Goal: Task Accomplishment & Management: Manage account settings

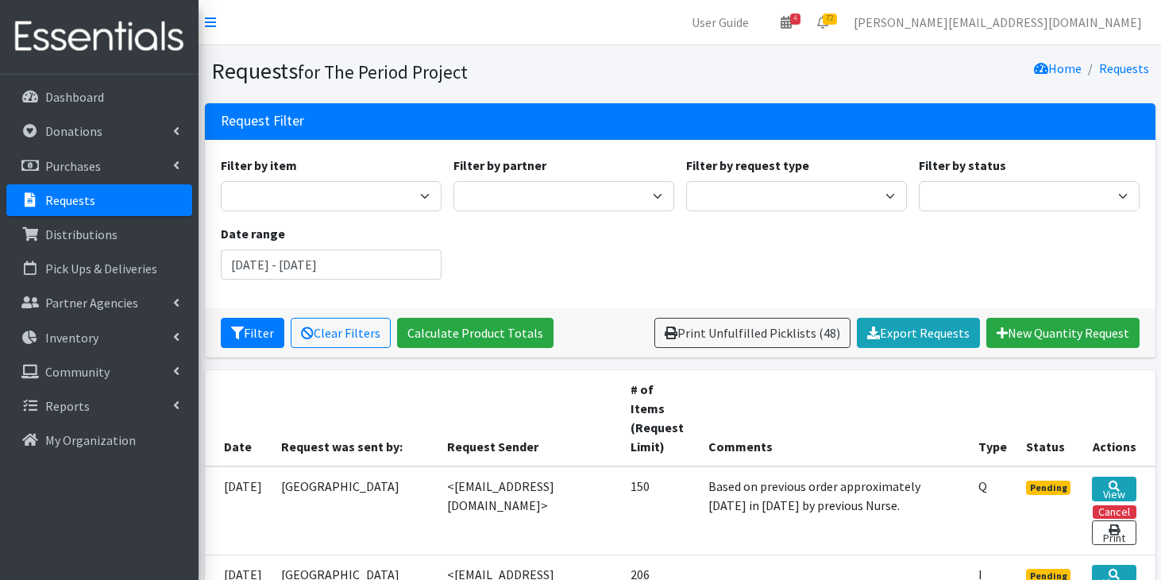
scroll to position [1296, 0]
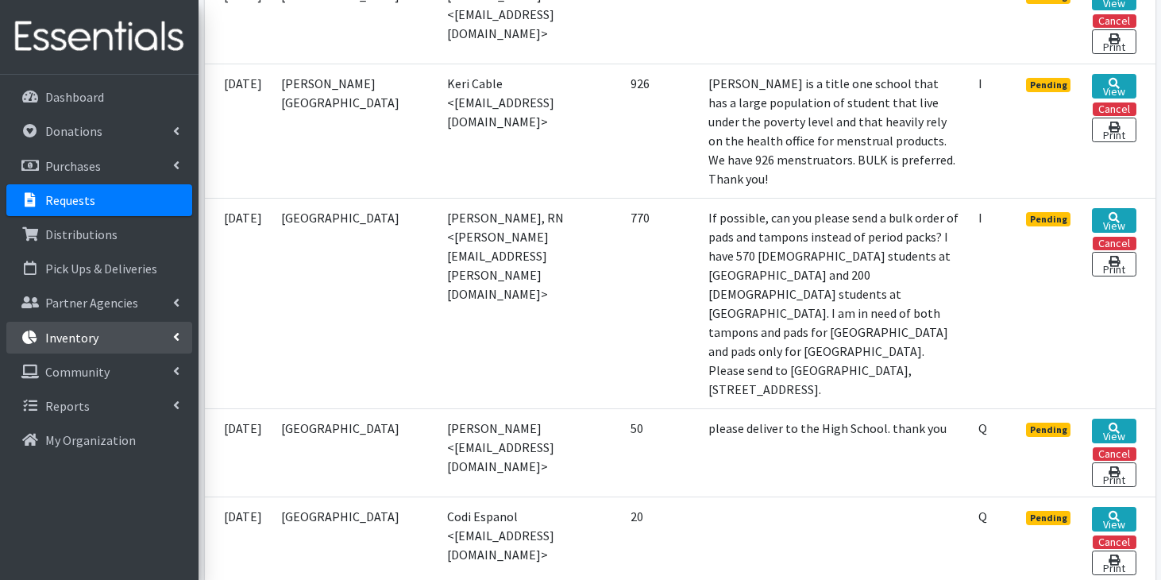
click at [138, 348] on link "Inventory" at bounding box center [99, 338] width 186 height 32
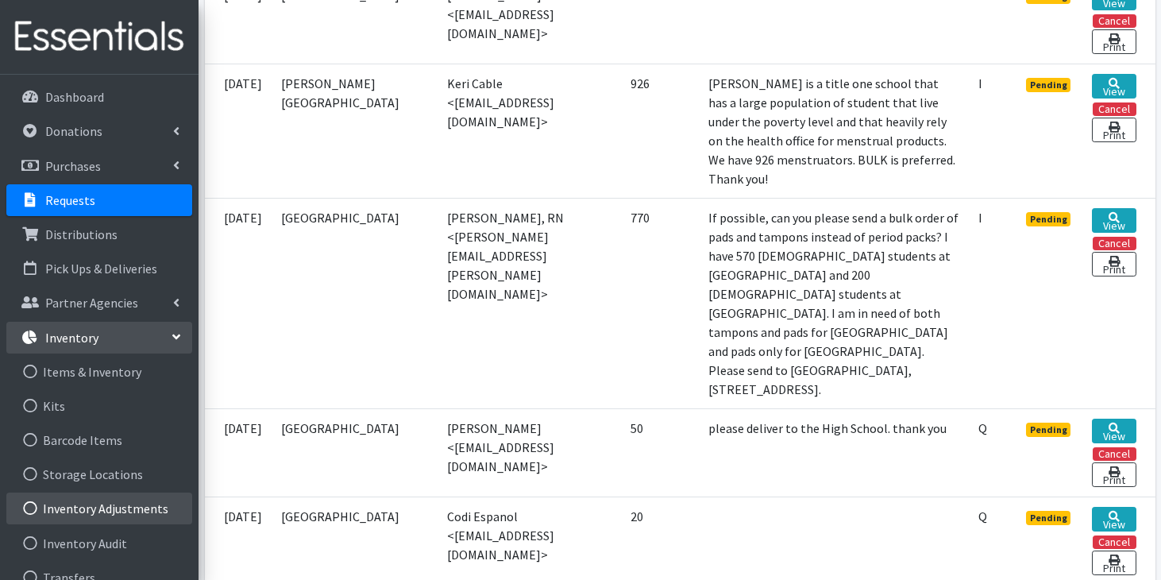
click at [101, 507] on link "Inventory Adjustments" at bounding box center [99, 508] width 186 height 32
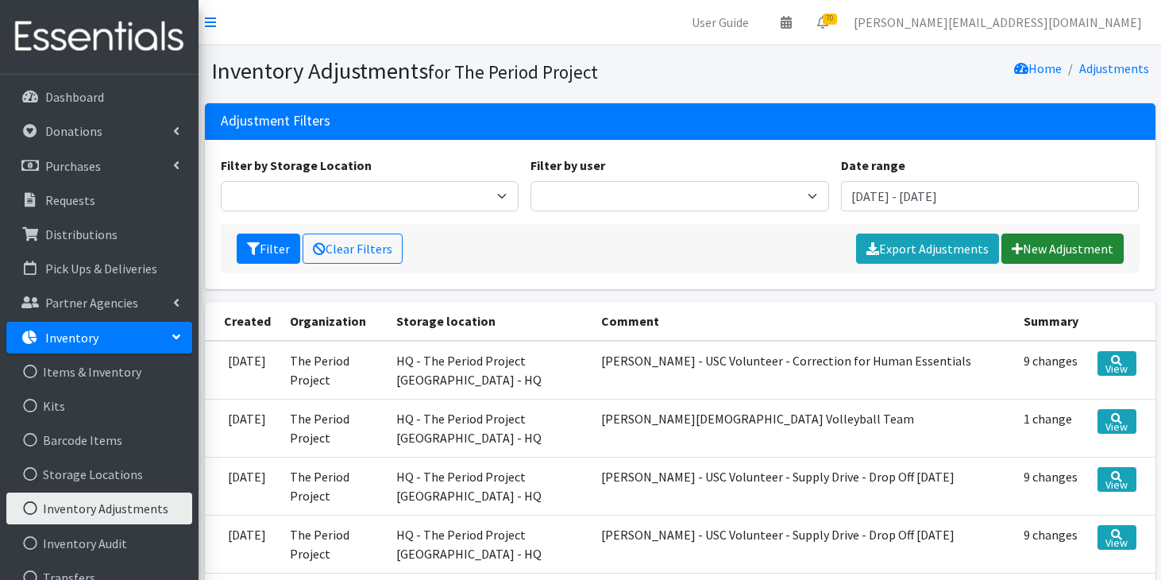
click at [1043, 250] on link "New Adjustment" at bounding box center [1062, 248] width 122 height 30
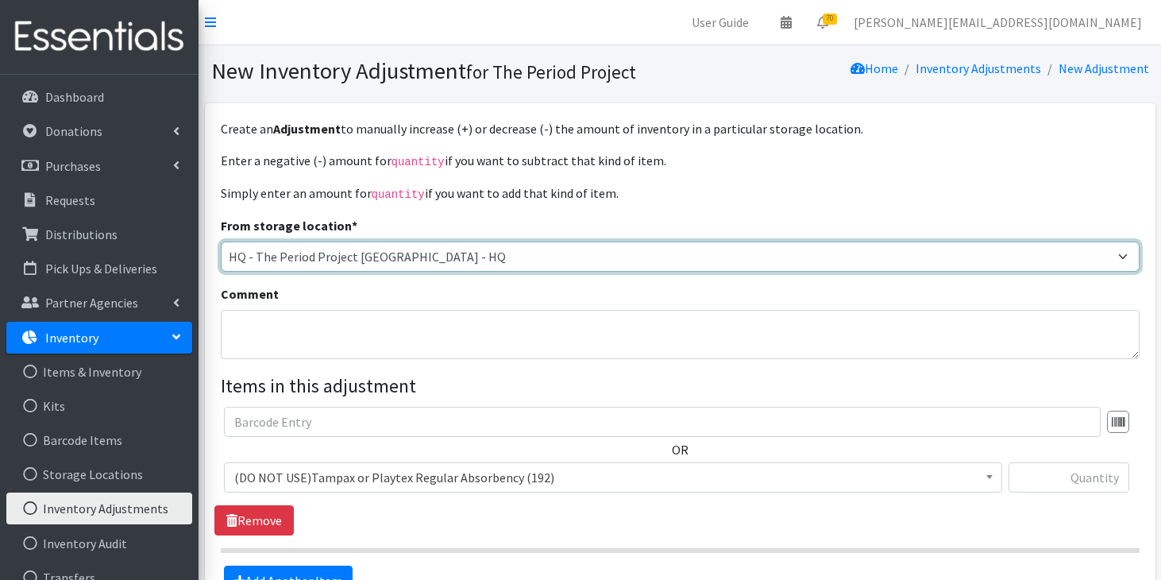
click at [432, 261] on select "HQ - The Period Project Greenville - HQ Anderson HPP Myrtle Beach Spartanburg C…" at bounding box center [680, 256] width 919 height 30
select select "253"
click at [221, 241] on select "HQ - The Period Project Greenville - HQ Anderson HPP Myrtle Beach Spartanburg C…" at bounding box center [680, 256] width 919 height 30
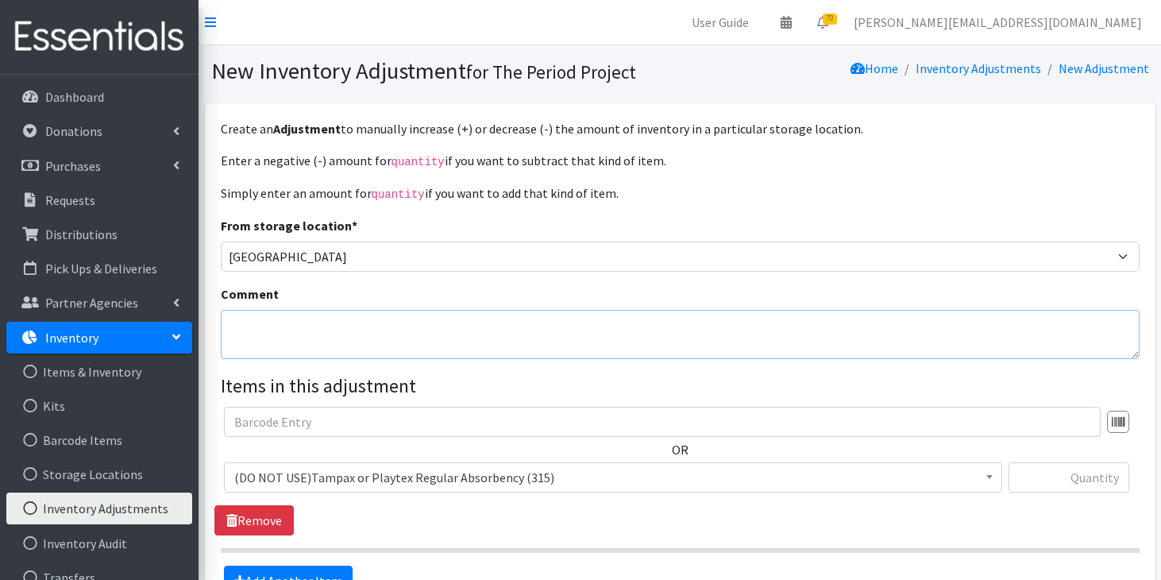
click at [322, 334] on textarea "Comment" at bounding box center [680, 334] width 919 height 49
type textarea "adding Horry Co packs for distribution"
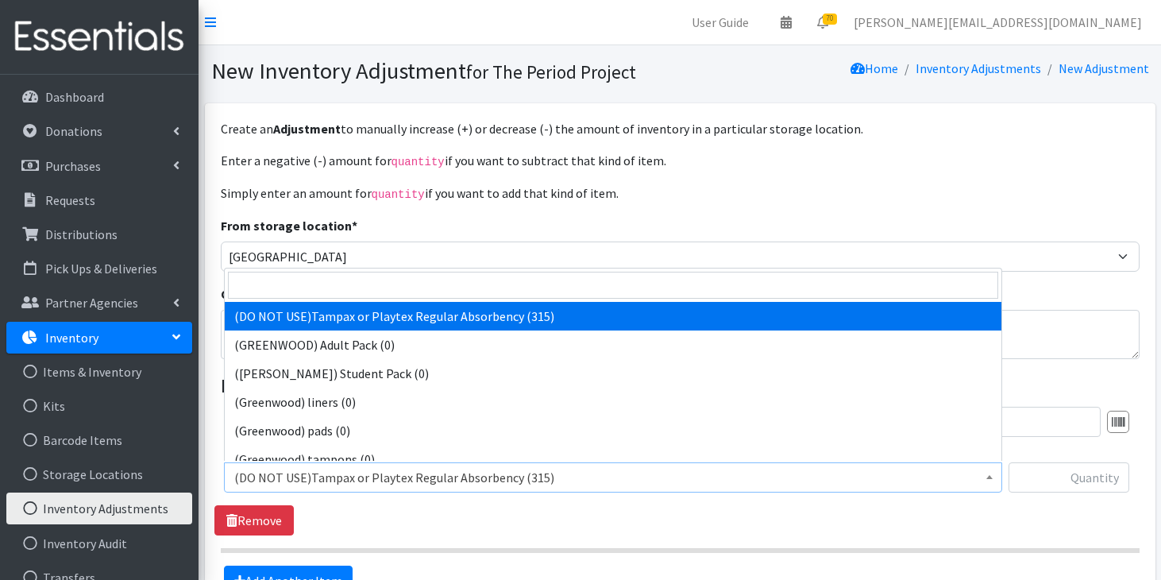
click at [320, 480] on span "(DO NOT USE)Tampax or Playtex Regular Absorbency (315)" at bounding box center [613, 477] width 758 height 22
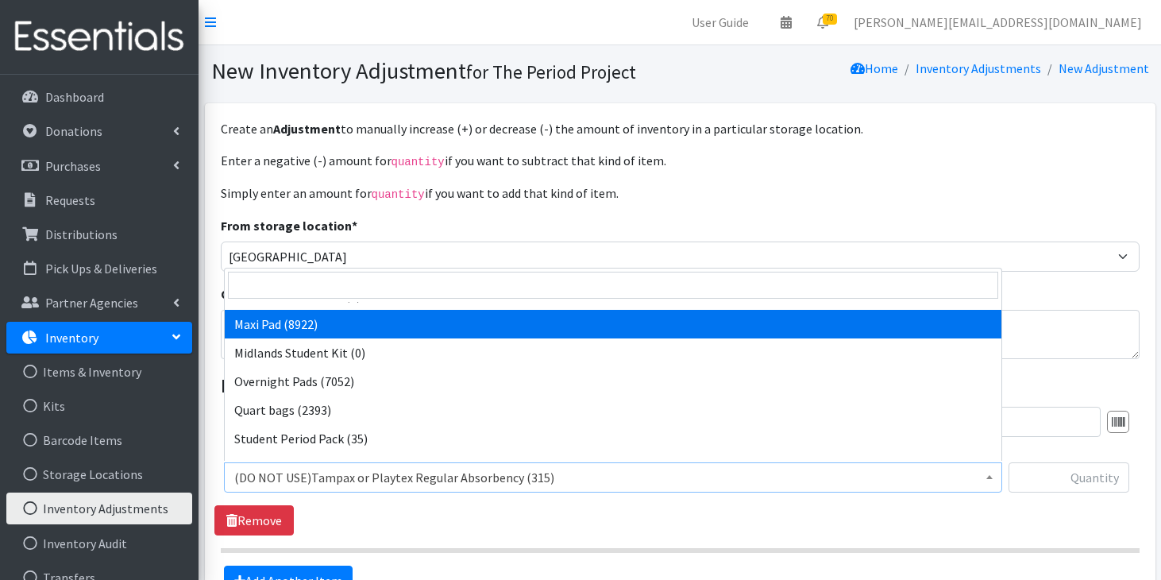
scroll to position [1395, 0]
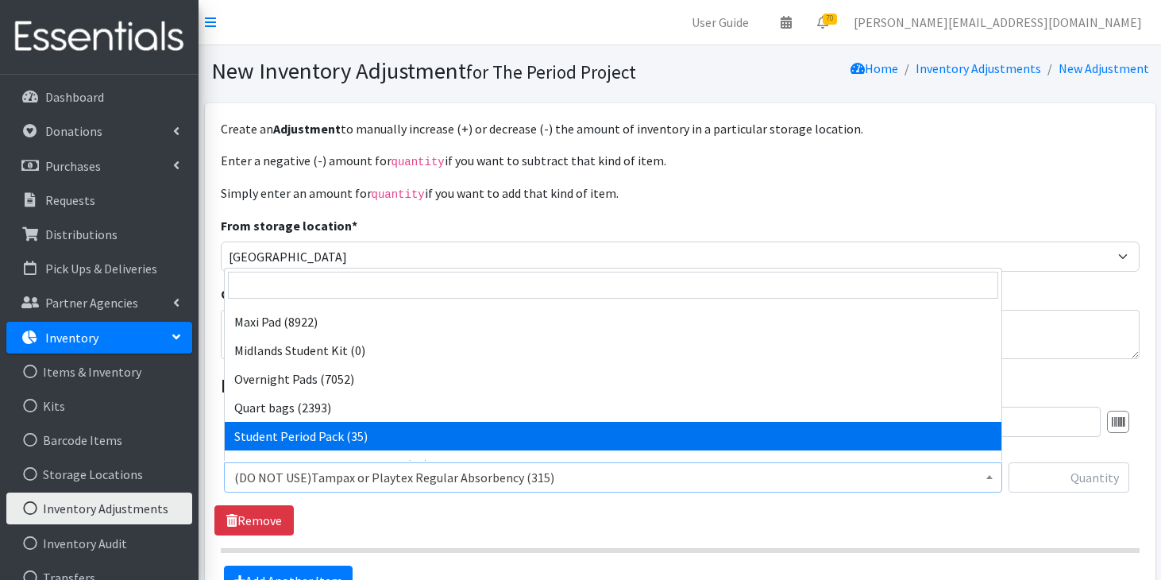
select select "7757"
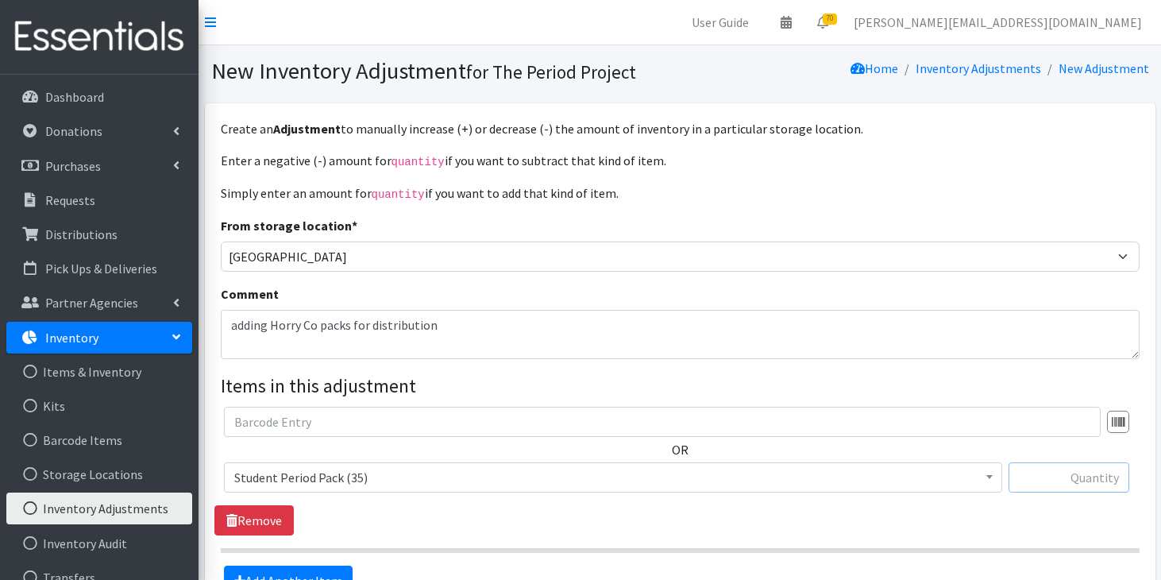
click at [1093, 480] on input "text" at bounding box center [1069, 477] width 121 height 30
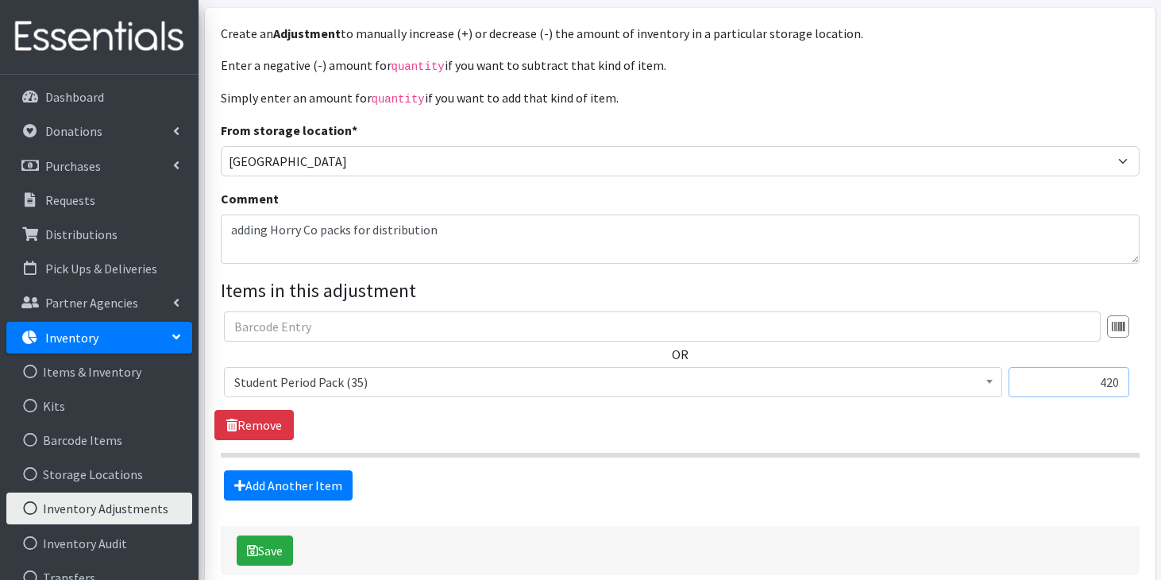
scroll to position [97, 0]
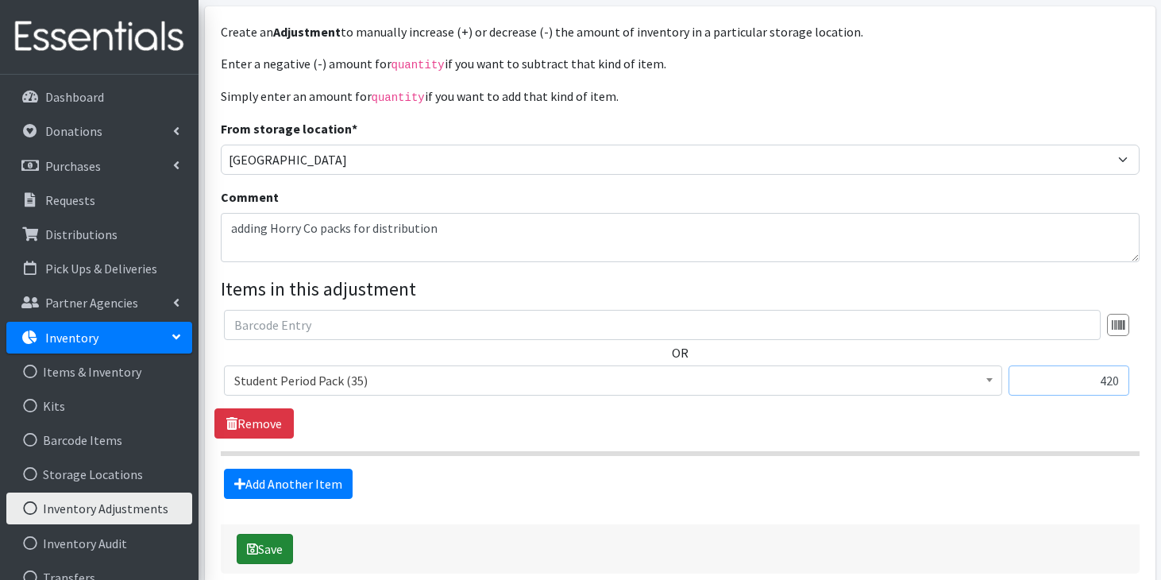
type input "420"
click at [255, 544] on icon "submit" at bounding box center [252, 548] width 11 height 13
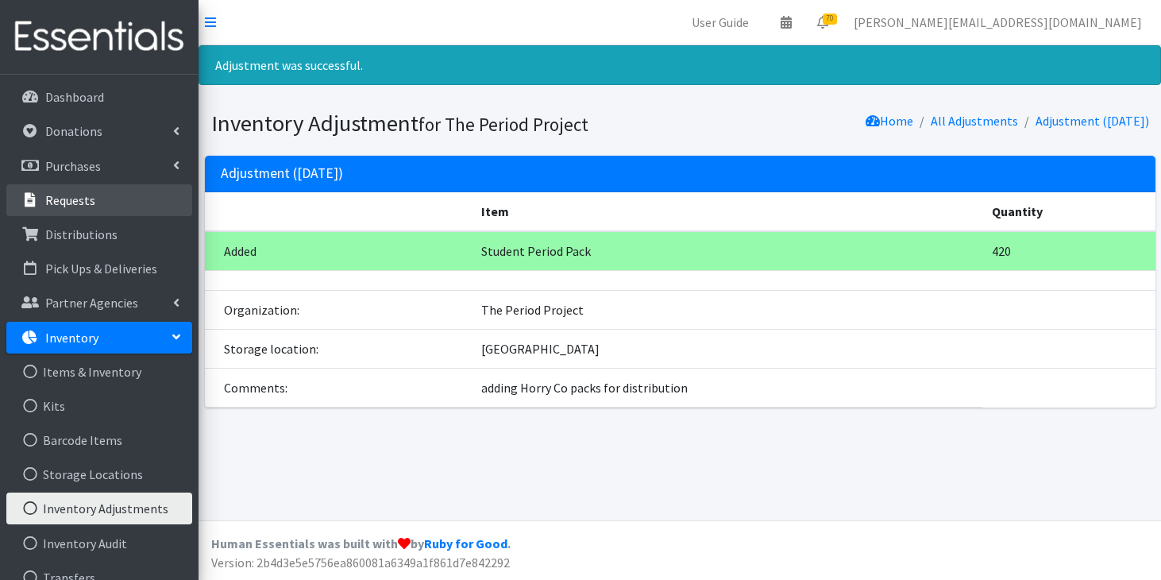
click at [115, 201] on link "Requests" at bounding box center [99, 200] width 186 height 32
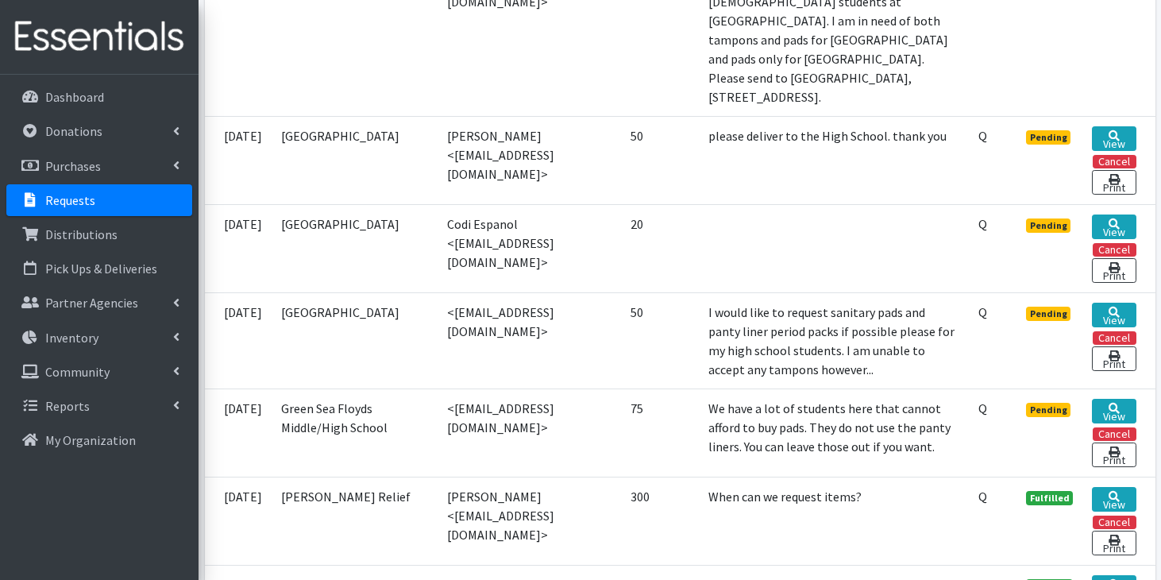
scroll to position [1393, 0]
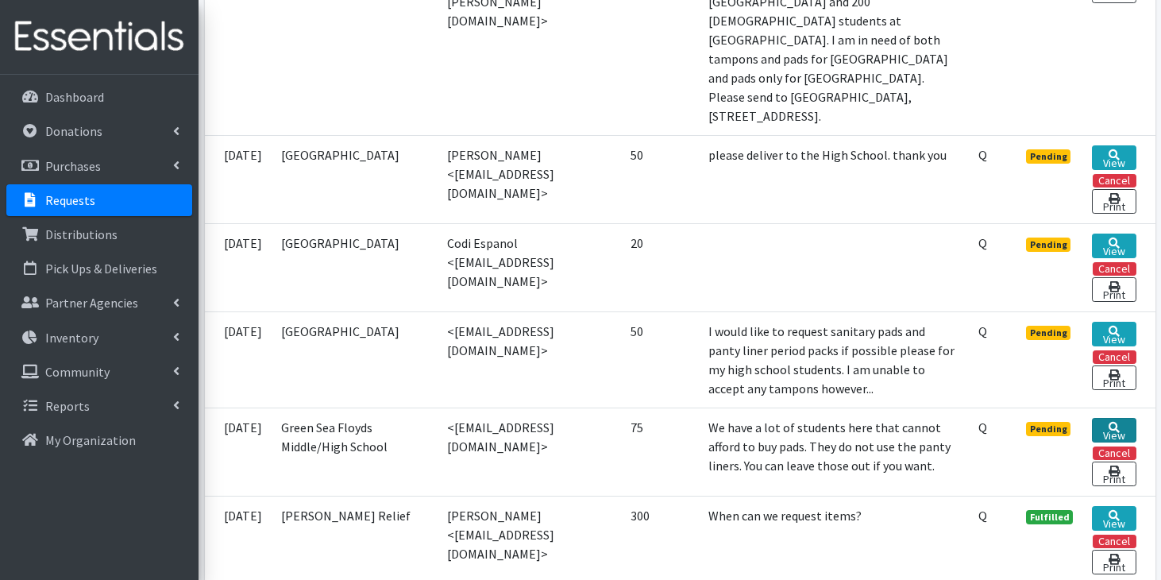
click at [1112, 422] on icon at bounding box center [1114, 427] width 11 height 11
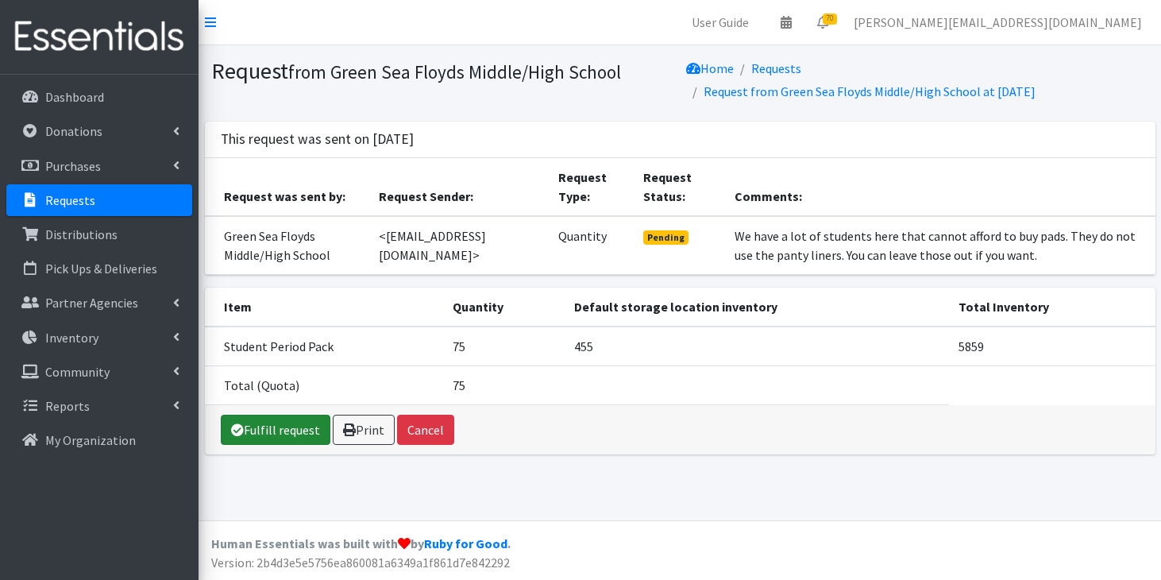
click at [257, 422] on link "Fulfill request" at bounding box center [276, 430] width 110 height 30
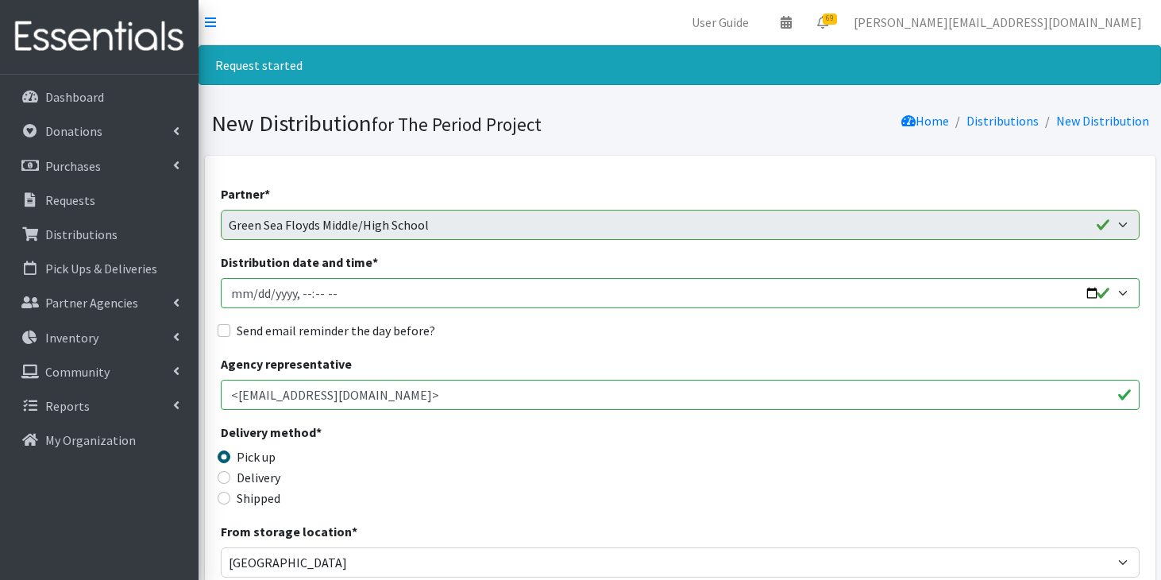
click at [257, 291] on input "Distribution date and time *" at bounding box center [680, 293] width 919 height 30
click at [332, 295] on input "Distribution date and time *" at bounding box center [680, 293] width 919 height 30
type input "2025-09-11T11:59"
click at [225, 478] on input "Delivery" at bounding box center [224, 477] width 13 height 13
radio input "true"
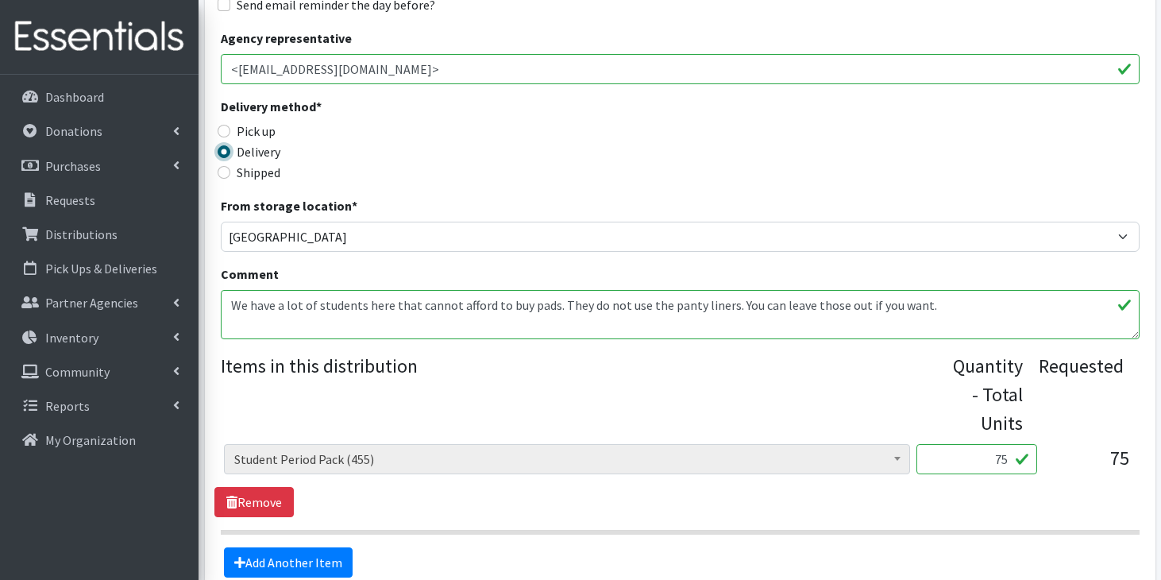
scroll to position [326, 0]
click at [1008, 463] on input "75" at bounding box center [976, 458] width 121 height 30
type input "7"
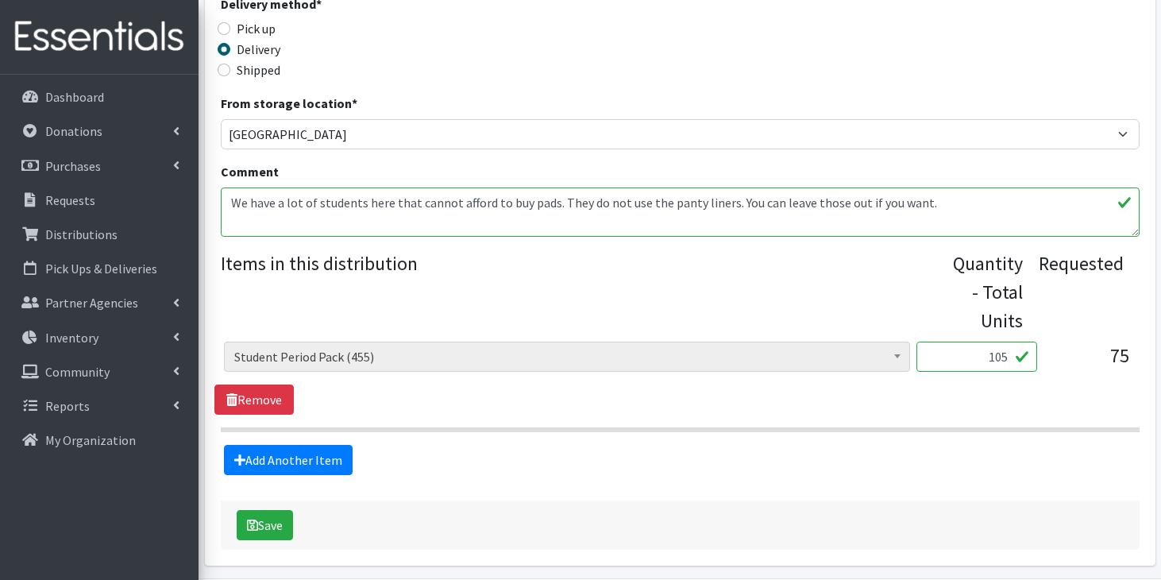
scroll to position [485, 0]
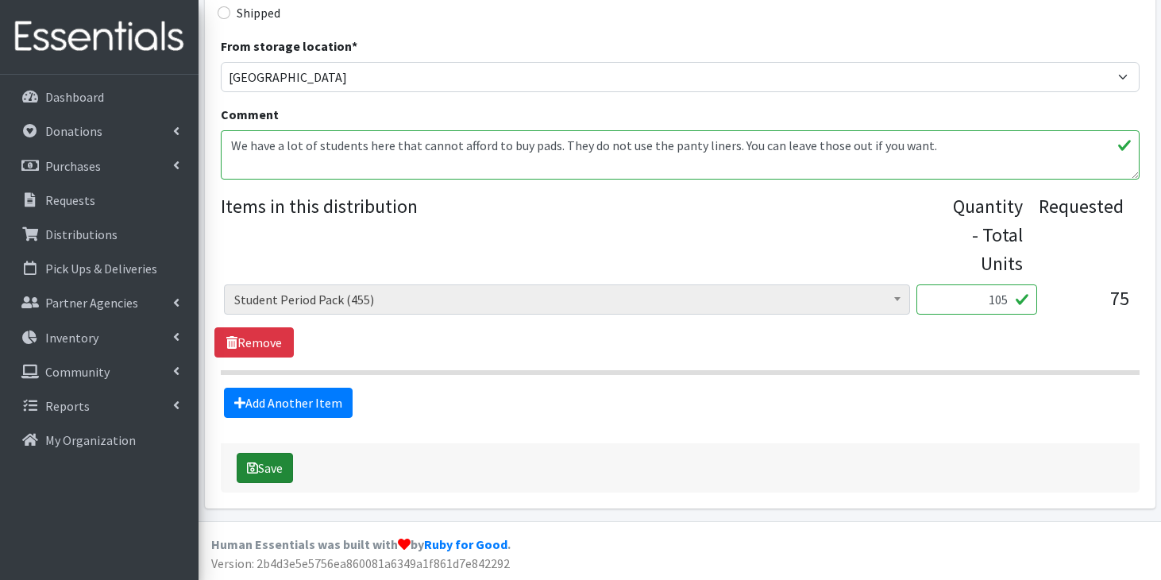
type input "105"
click at [275, 465] on button "Save" at bounding box center [265, 468] width 56 height 30
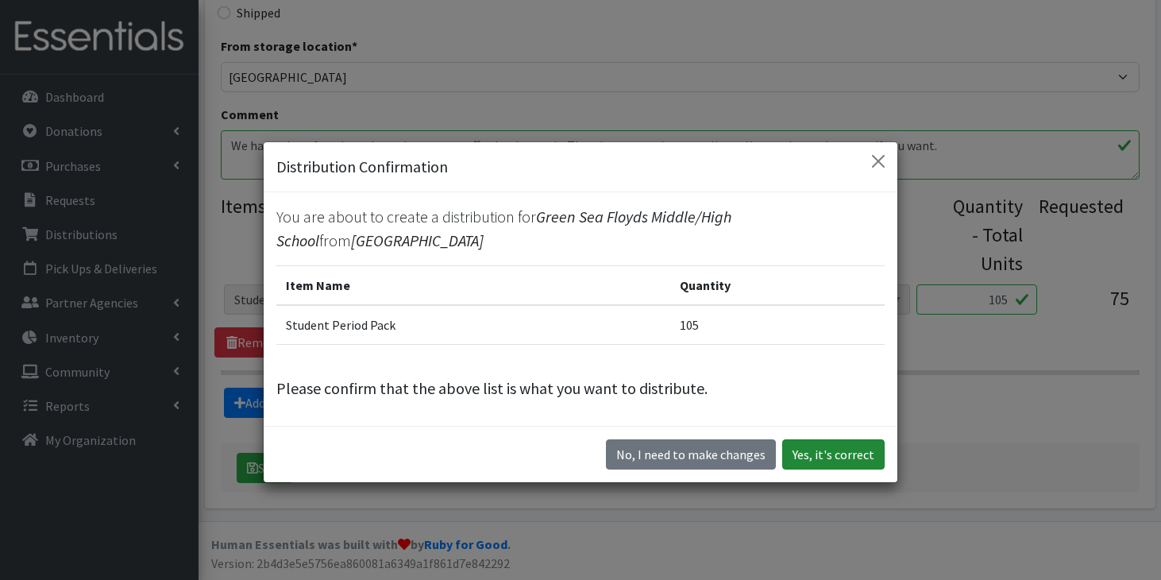
click at [816, 461] on button "Yes, it's correct" at bounding box center [833, 454] width 102 height 30
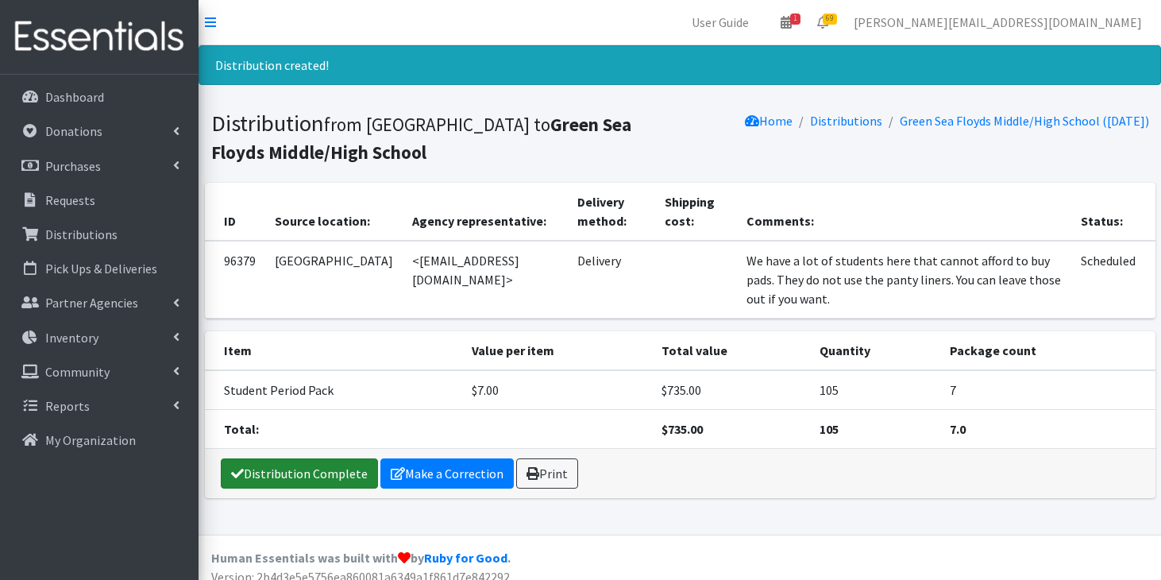
click at [328, 486] on link "Distribution Complete" at bounding box center [299, 473] width 157 height 30
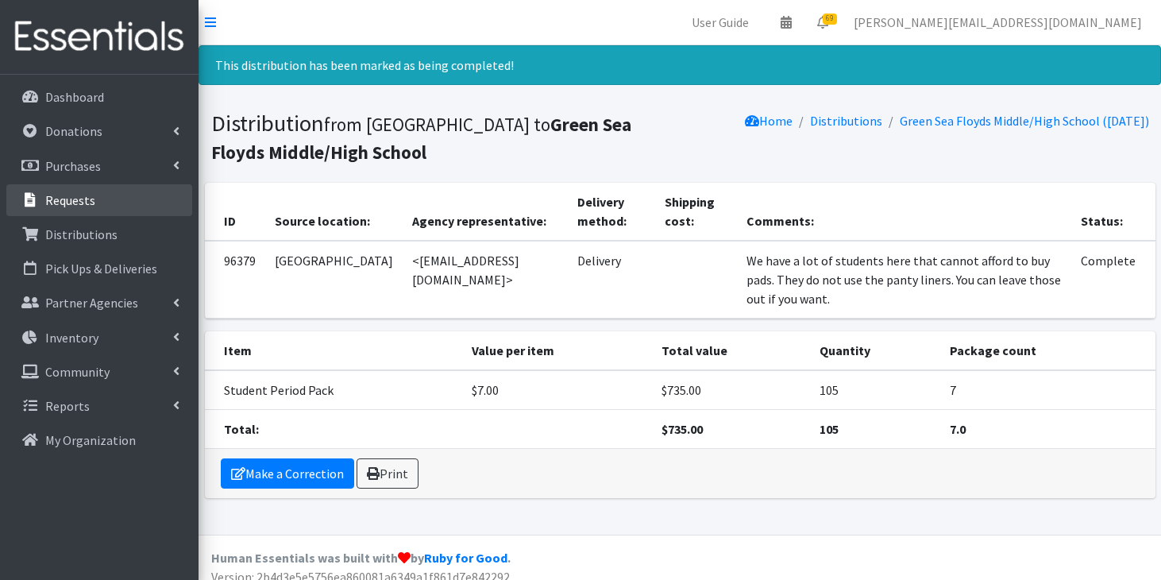
click at [145, 195] on link "Requests" at bounding box center [99, 200] width 186 height 32
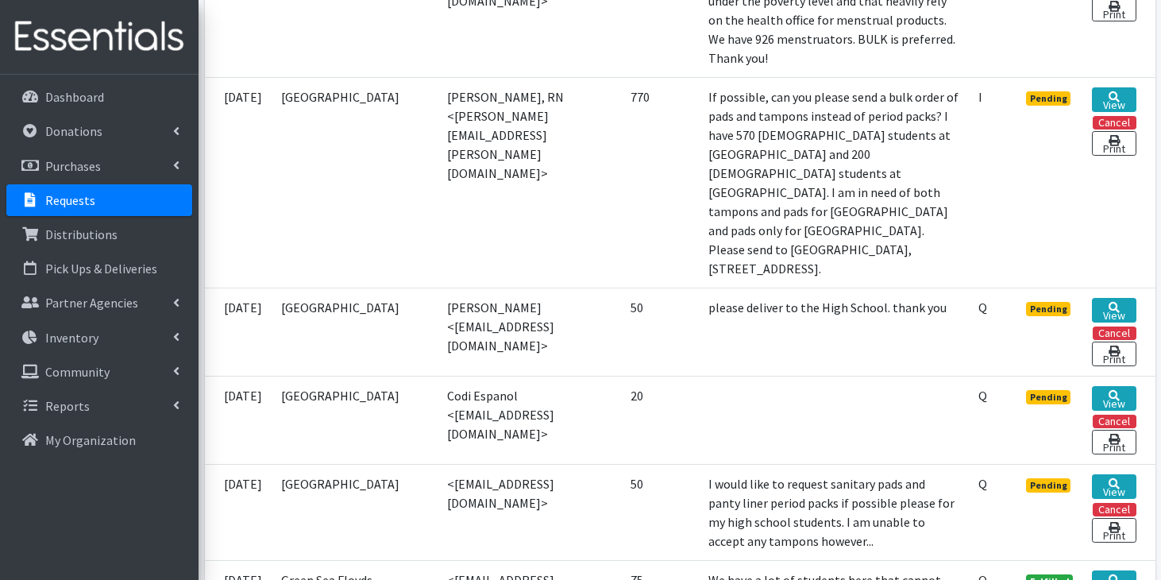
scroll to position [1244, 0]
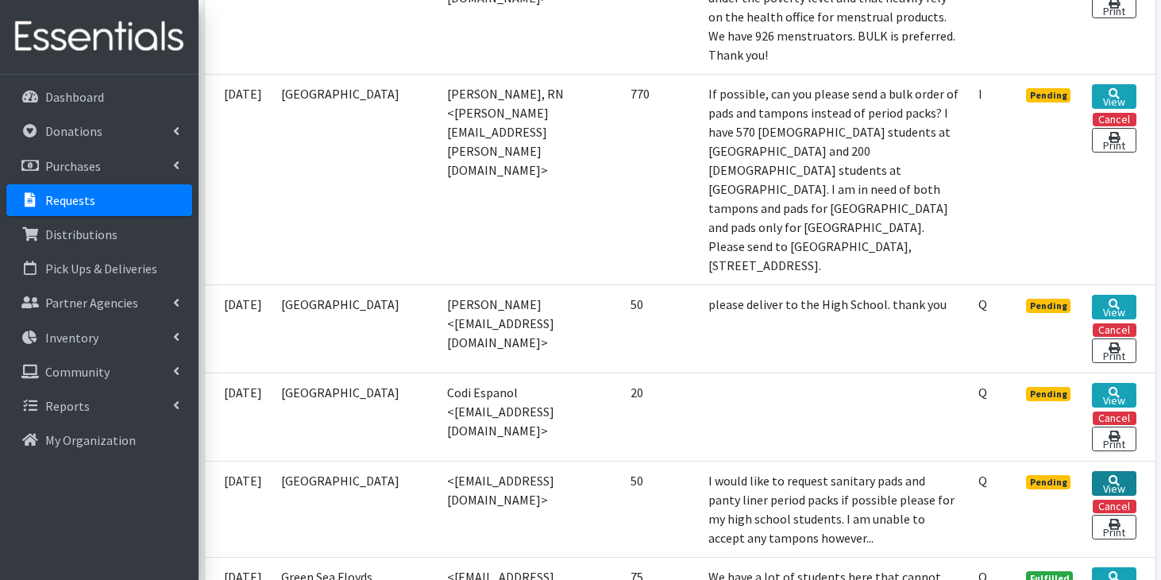
click at [1097, 471] on link "View" at bounding box center [1114, 483] width 44 height 25
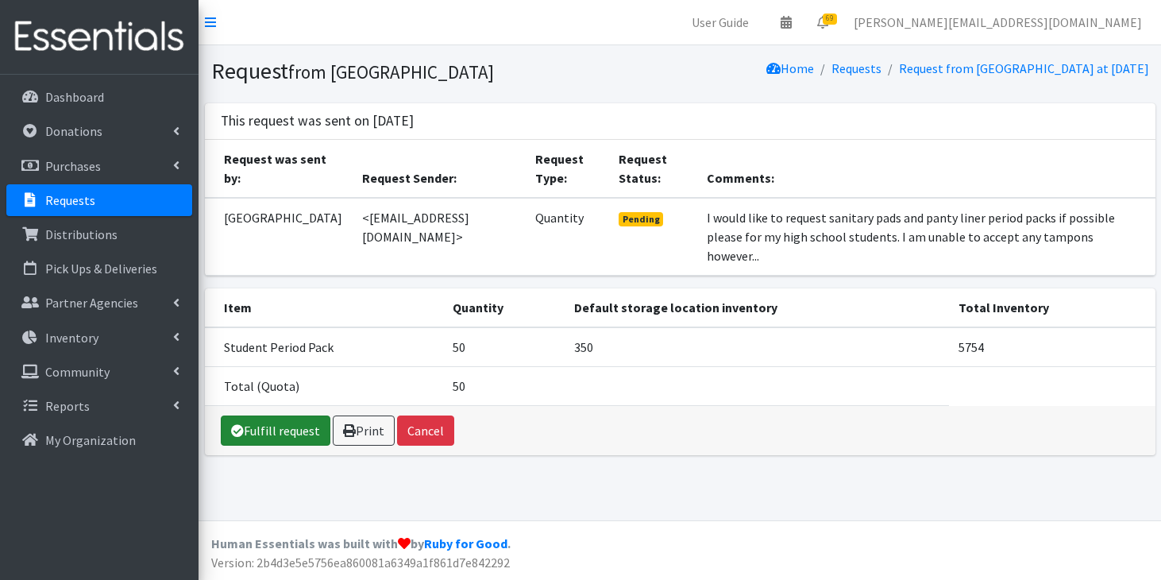
click at [299, 415] on link "Fulfill request" at bounding box center [276, 430] width 110 height 30
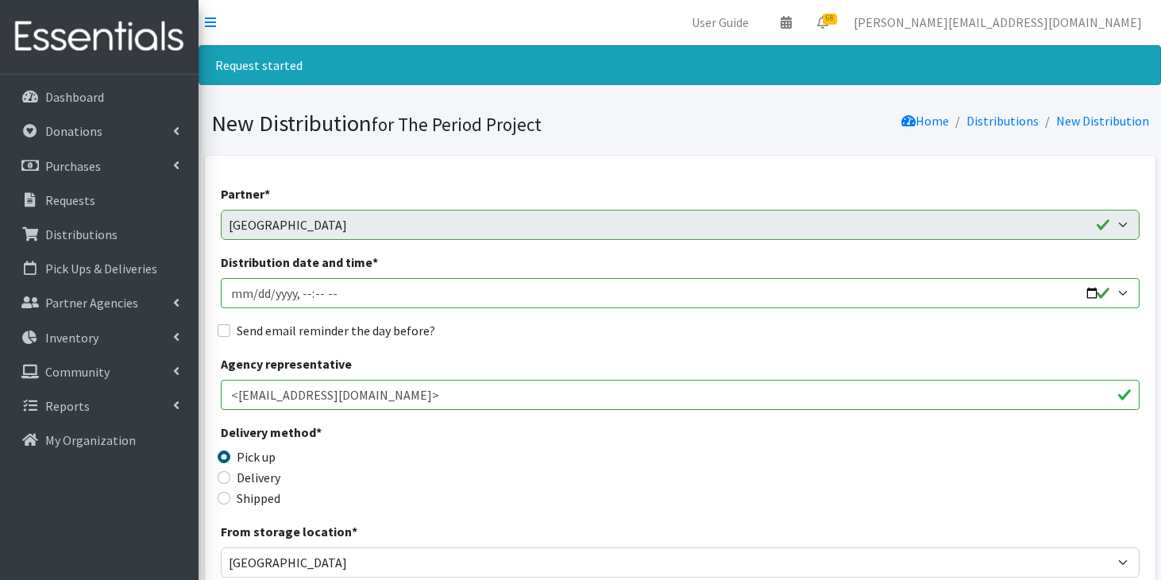
click at [252, 293] on input "Distribution date and time *" at bounding box center [680, 293] width 919 height 30
click at [338, 295] on input "Distribution date and time *" at bounding box center [680, 293] width 919 height 30
type input "2025-09-11T11:59"
click at [221, 475] on input "Delivery" at bounding box center [224, 477] width 13 height 13
radio input "true"
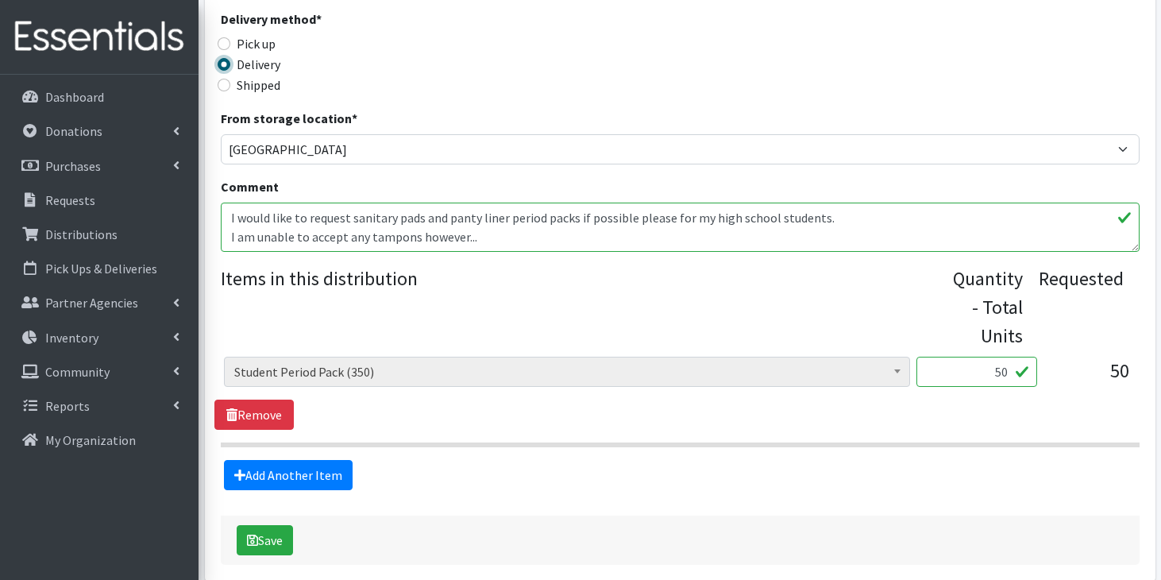
scroll to position [426, 0]
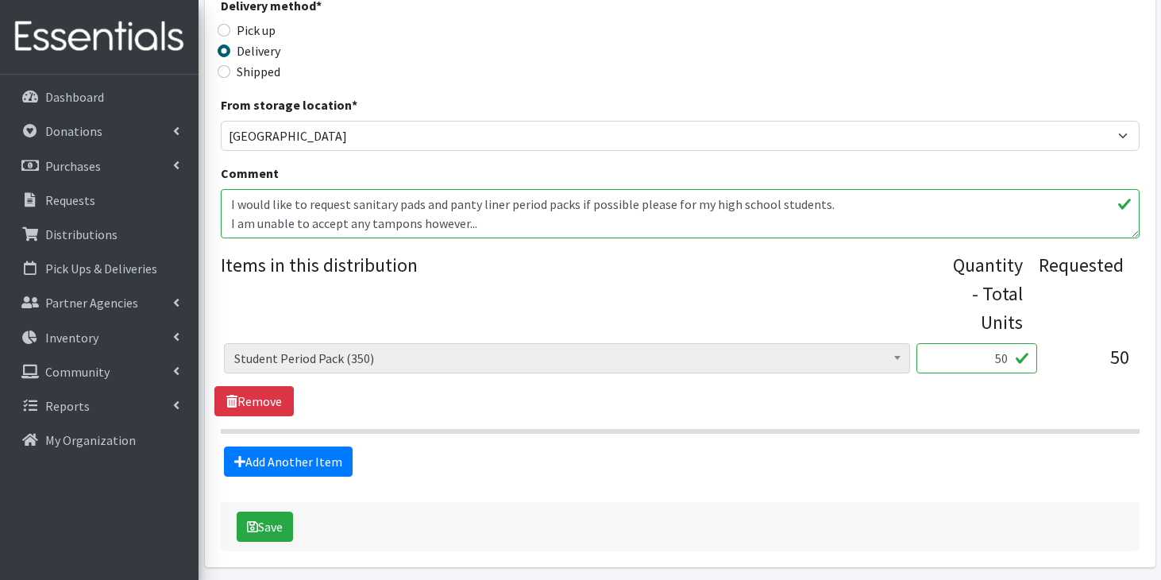
click at [1011, 358] on input "50" at bounding box center [976, 358] width 121 height 30
type input "5"
type input "70"
click at [285, 526] on button "Save" at bounding box center [265, 526] width 56 height 30
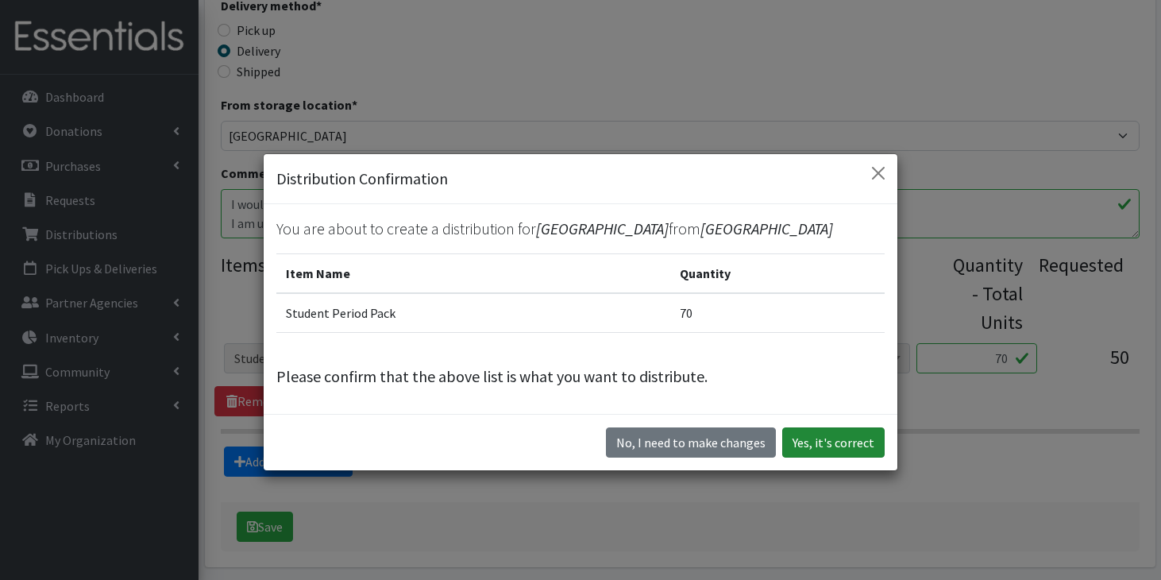
click at [829, 445] on button "Yes, it's correct" at bounding box center [833, 442] width 102 height 30
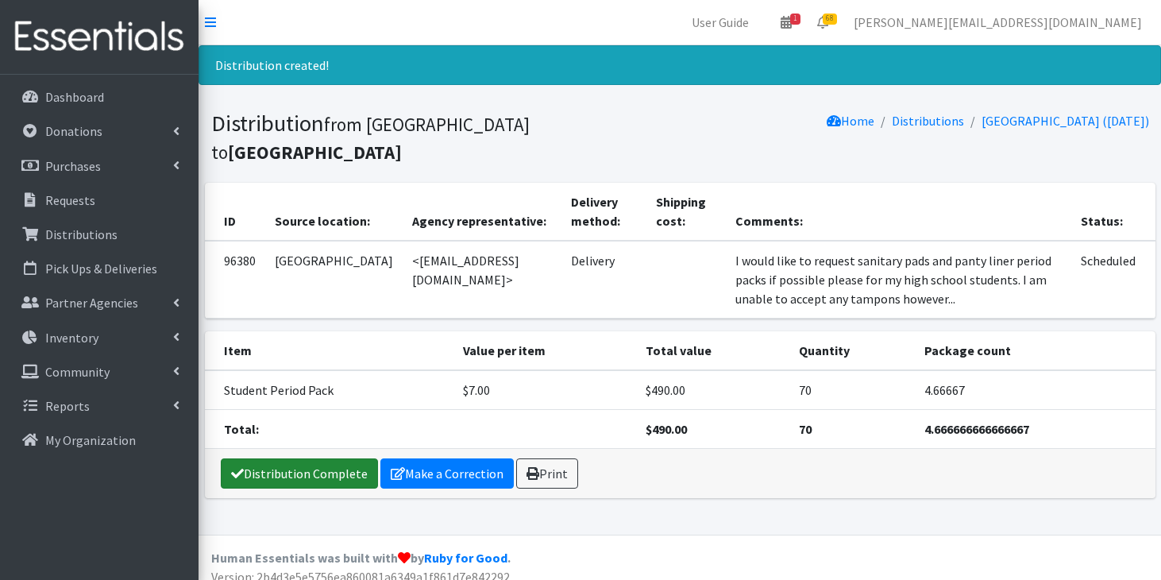
click at [275, 458] on link "Distribution Complete" at bounding box center [299, 473] width 157 height 30
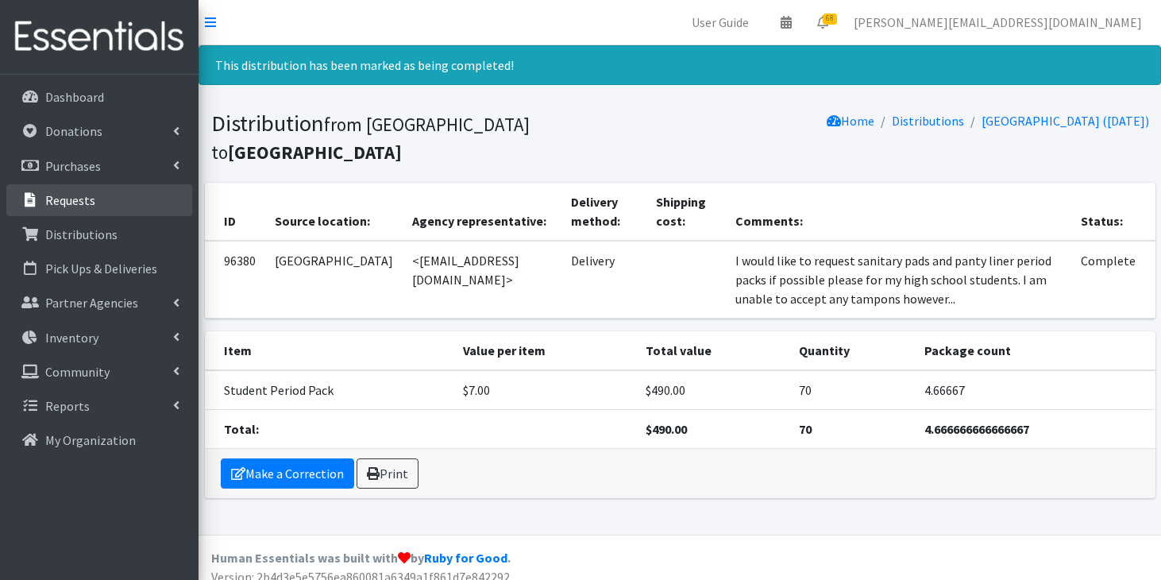
click at [94, 203] on link "Requests" at bounding box center [99, 200] width 186 height 32
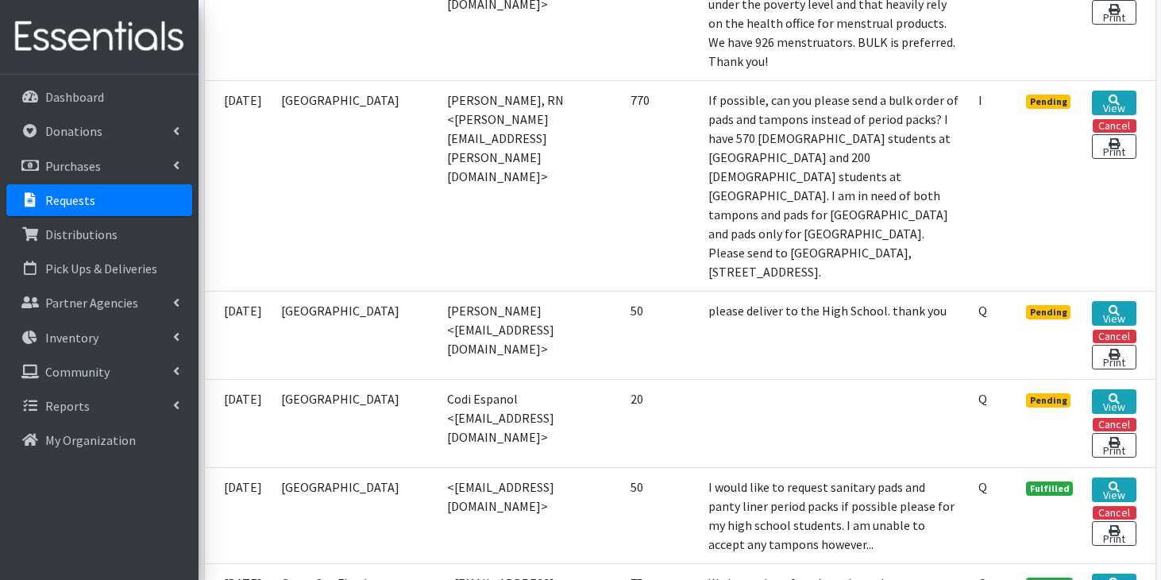
scroll to position [1240, 0]
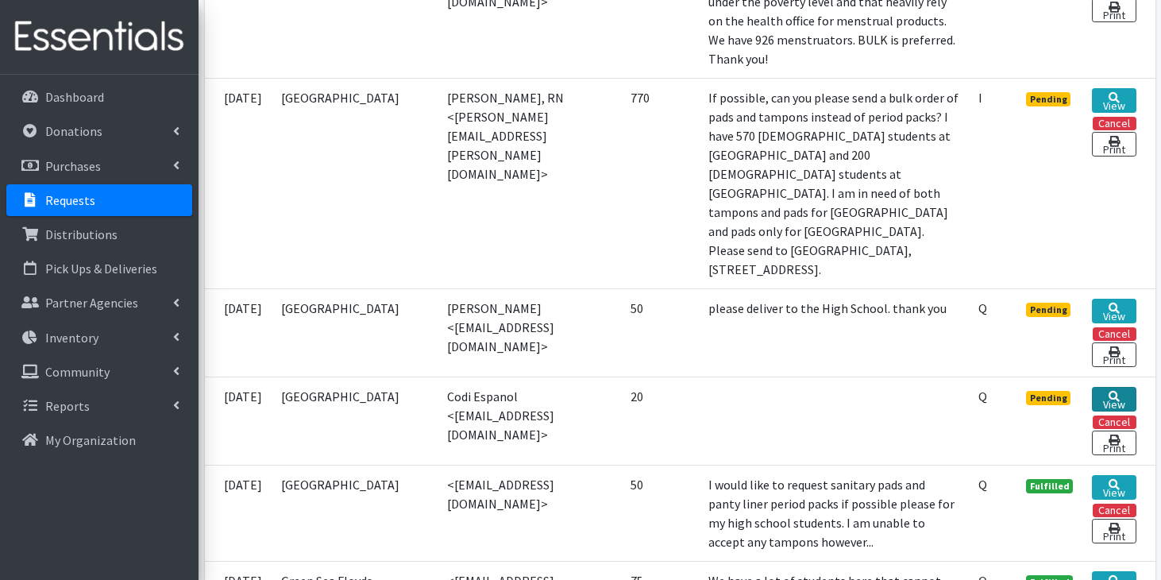
click at [1124, 387] on link "View" at bounding box center [1114, 399] width 44 height 25
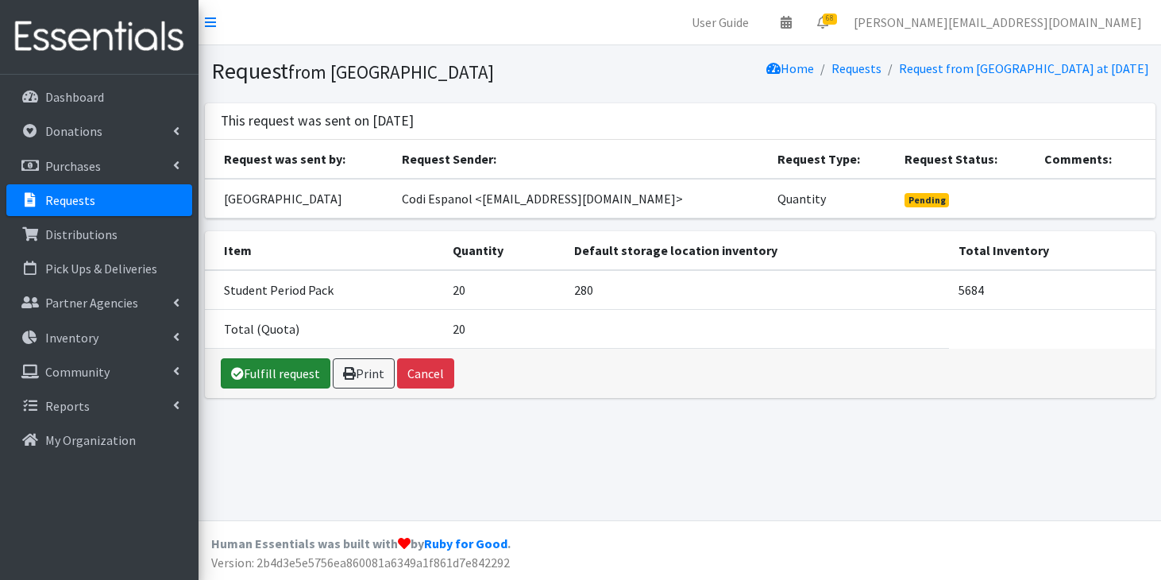
click at [296, 367] on link "Fulfill request" at bounding box center [276, 373] width 110 height 30
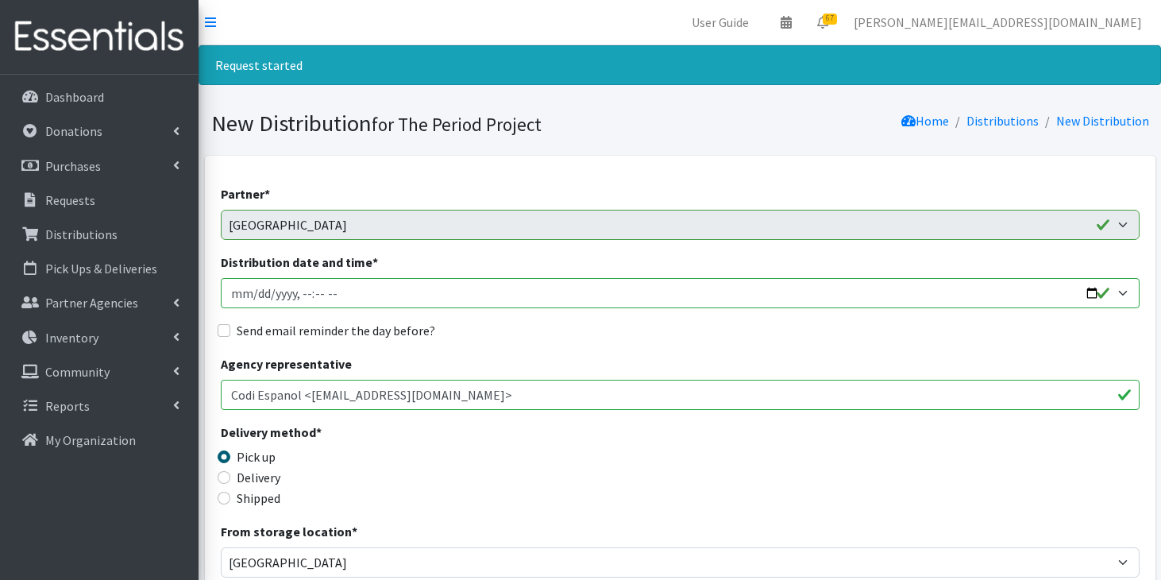
click at [253, 298] on input "Distribution date and time *" at bounding box center [680, 293] width 919 height 30
click at [338, 297] on input "Distribution date and time *" at bounding box center [680, 293] width 919 height 30
type input "[DATE]T11:59"
click at [229, 473] on div "Delivery" at bounding box center [336, 477] width 230 height 19
click at [226, 479] on input "Delivery" at bounding box center [224, 477] width 13 height 13
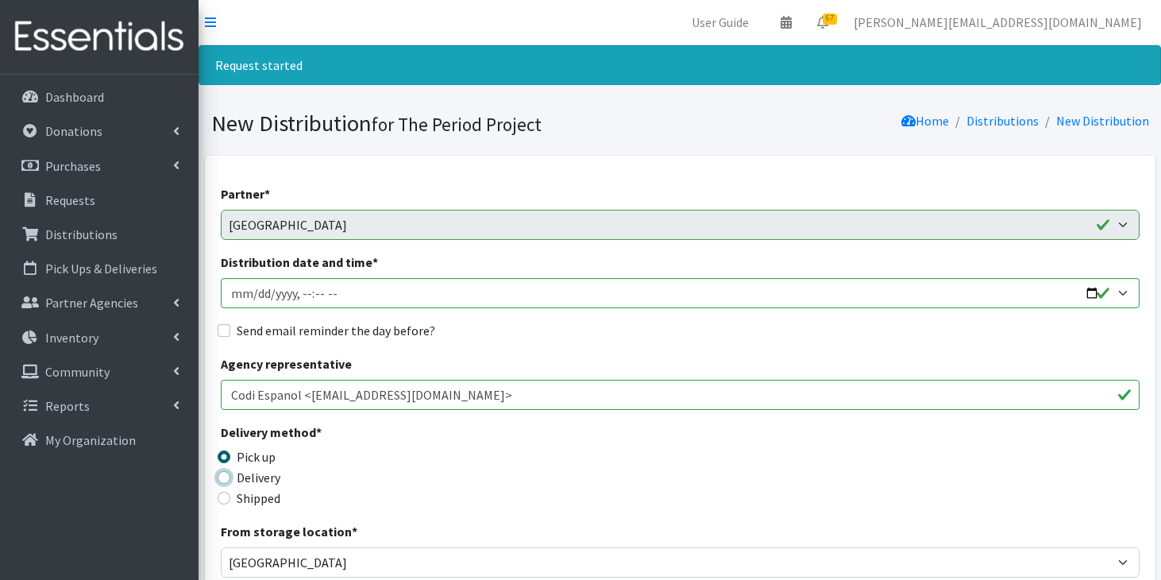
radio input "true"
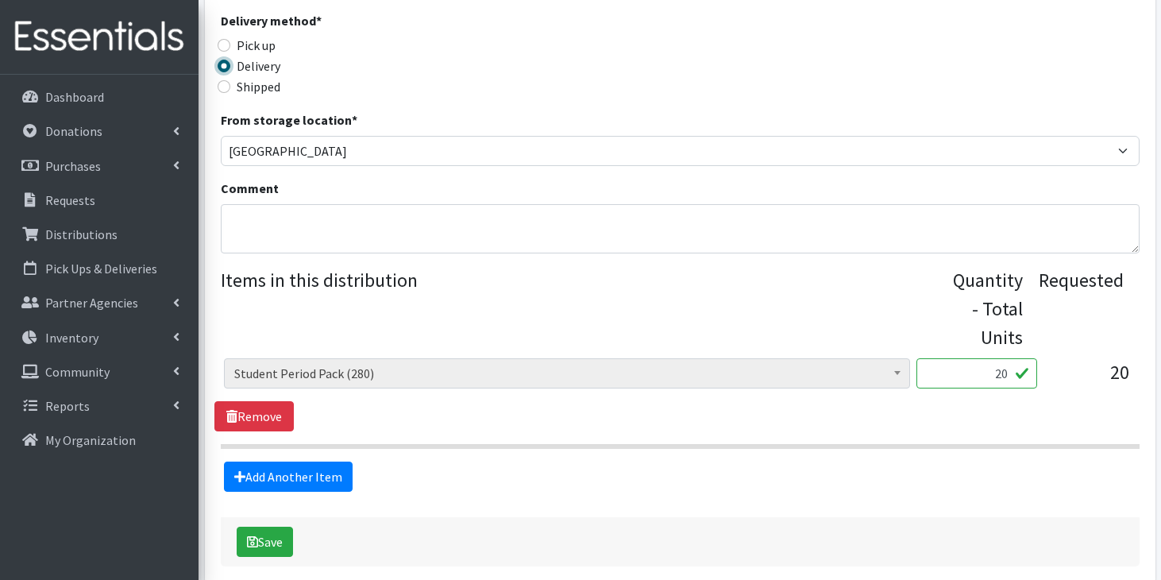
scroll to position [413, 0]
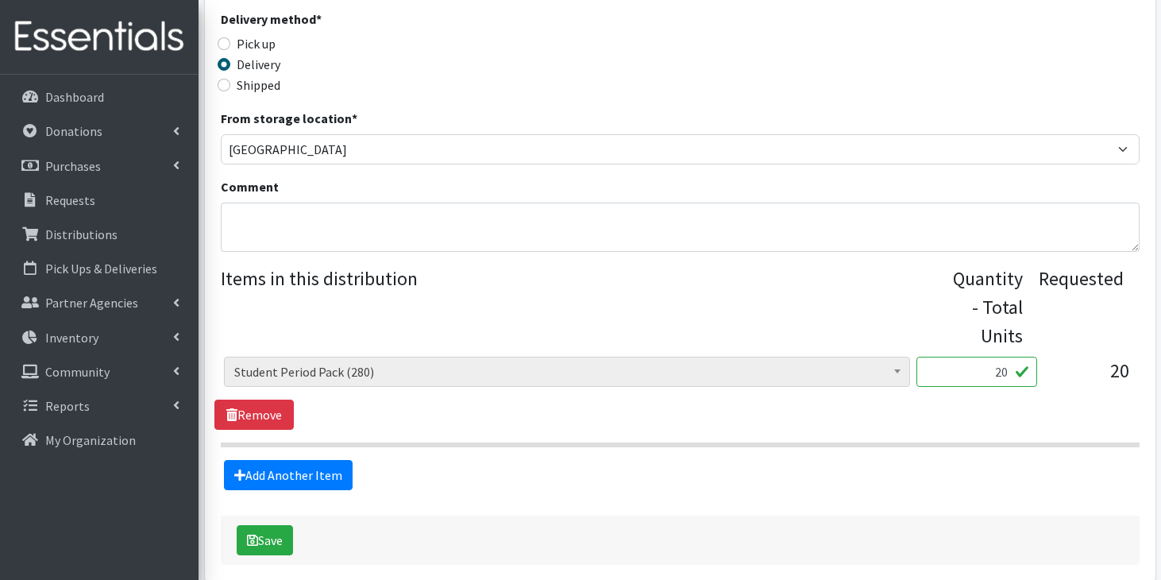
click at [998, 373] on input "20" at bounding box center [976, 372] width 121 height 30
type input "2"
type input "35"
click at [696, 421] on div "(DO NOT USE)Tampax or Playtex Regular Absorbency (315) (GREENWOOD) Adult Pack (…" at bounding box center [679, 393] width 931 height 73
click at [280, 539] on button "Save" at bounding box center [265, 540] width 56 height 30
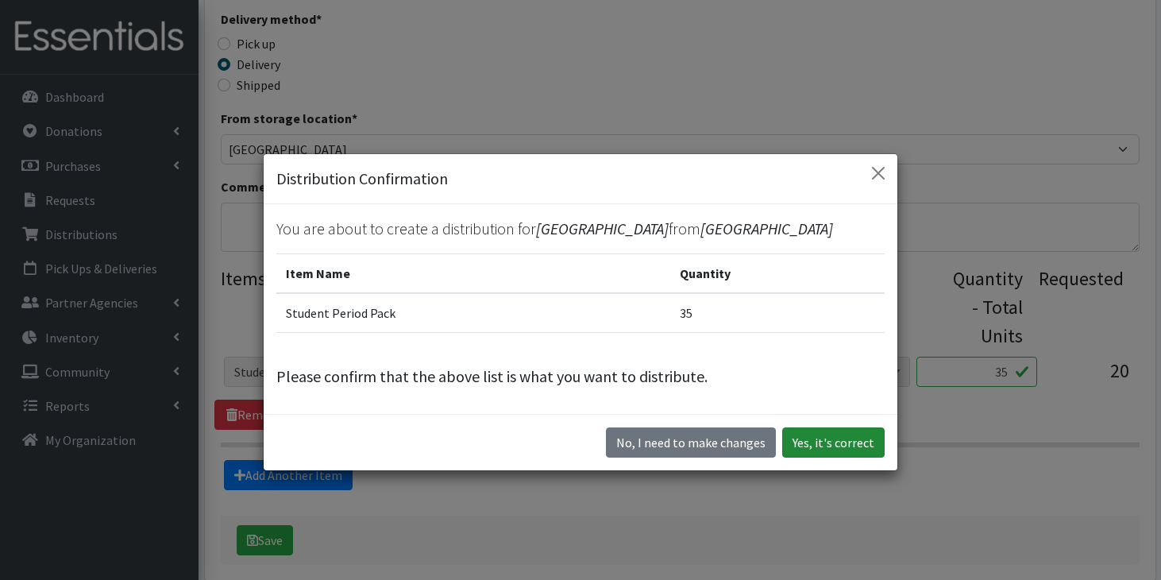
click at [793, 441] on button "Yes, it's correct" at bounding box center [833, 442] width 102 height 30
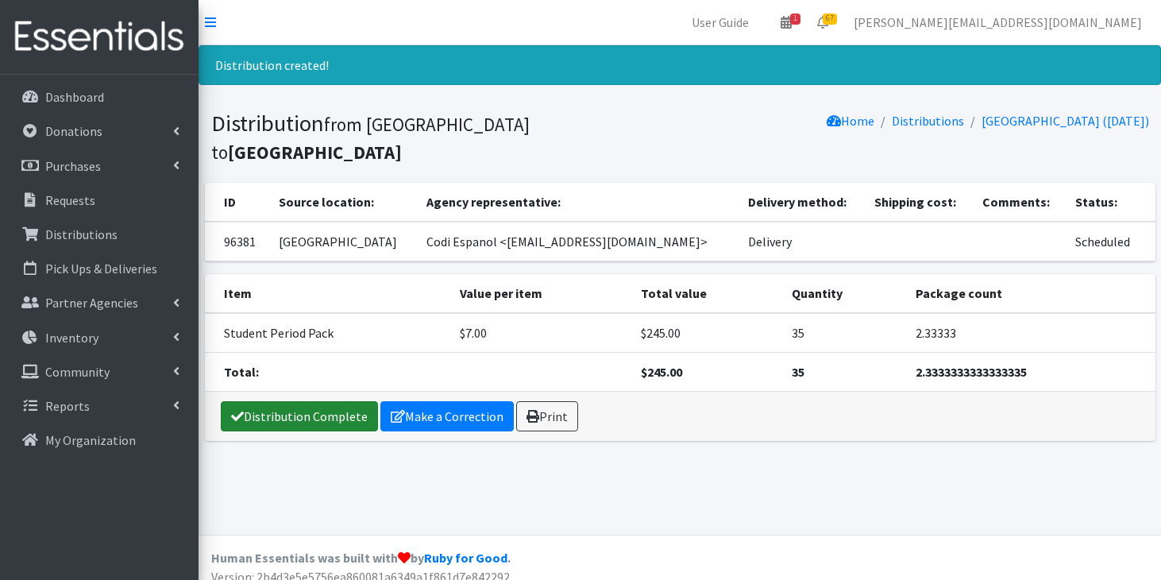
click at [300, 401] on link "Distribution Complete" at bounding box center [299, 416] width 157 height 30
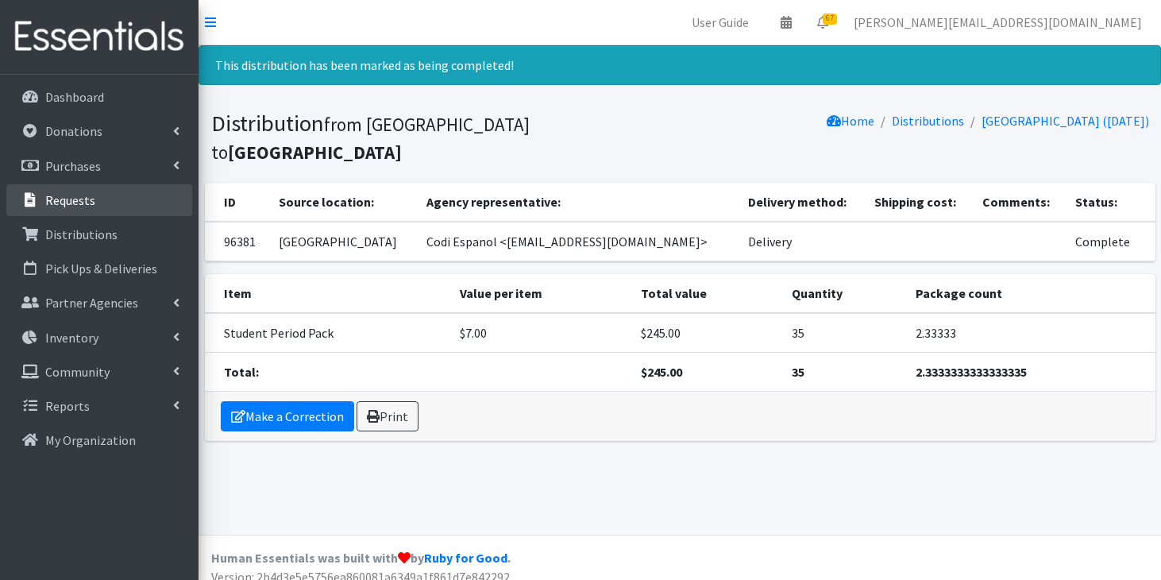
click at [102, 206] on link "Requests" at bounding box center [99, 200] width 186 height 32
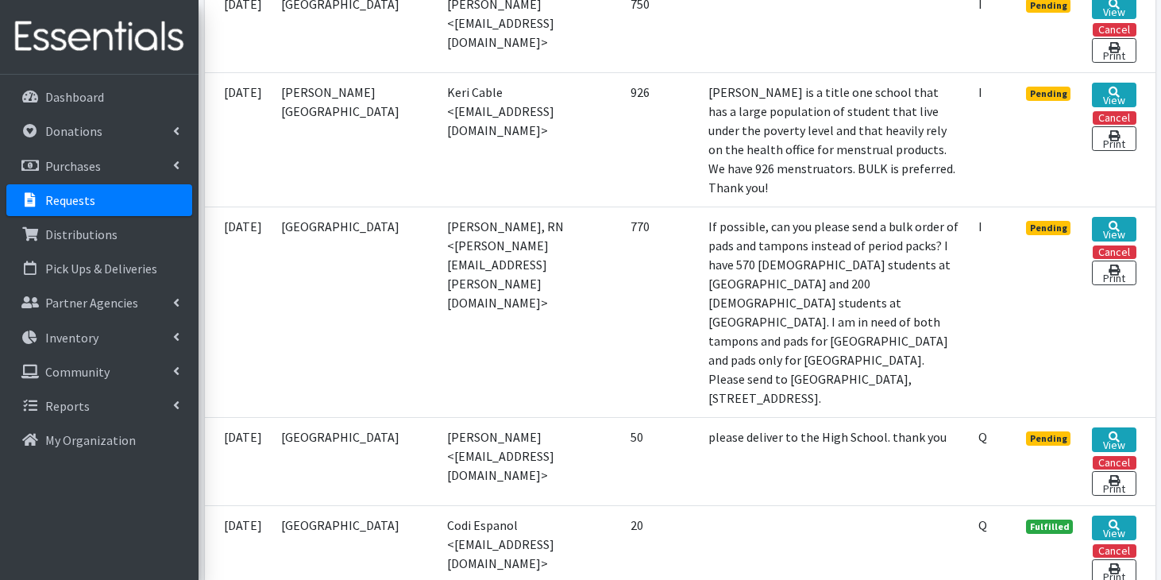
scroll to position [1113, 0]
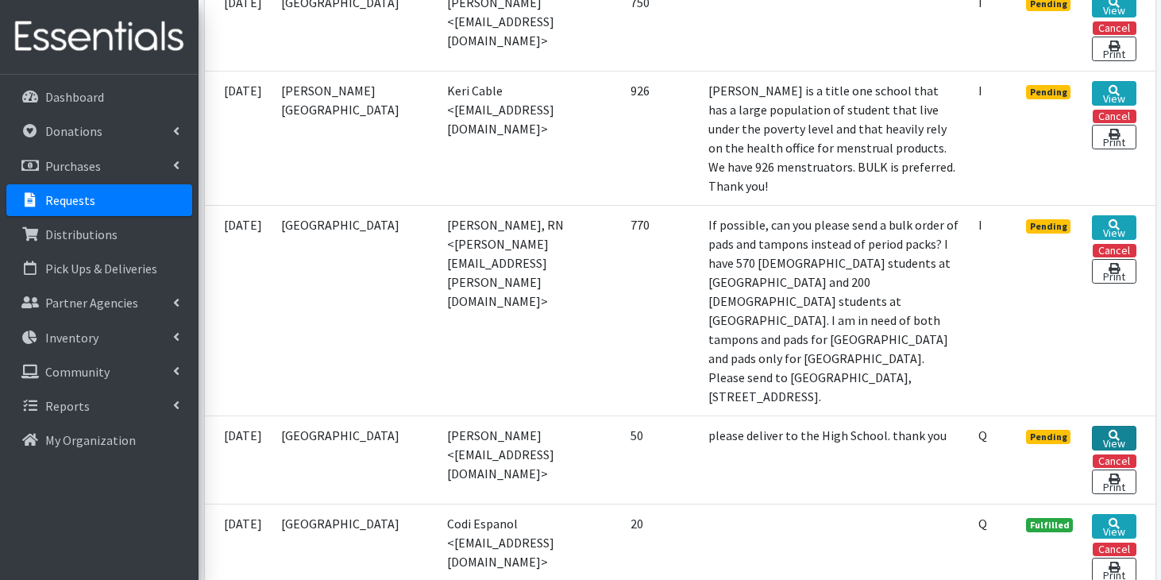
click at [1122, 426] on link "View" at bounding box center [1114, 438] width 44 height 25
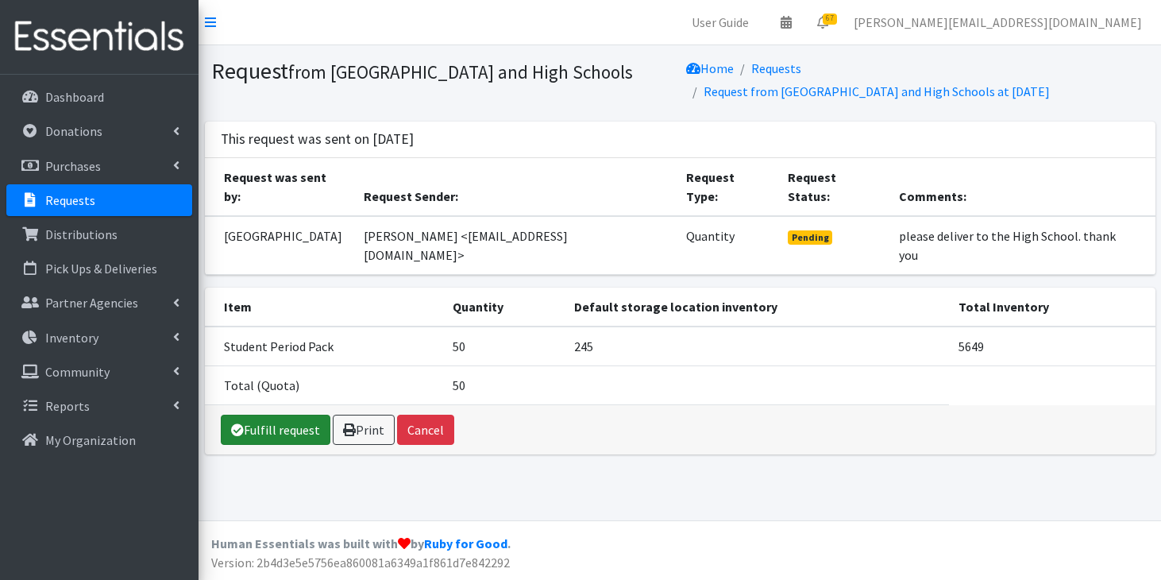
click at [251, 422] on link "Fulfill request" at bounding box center [276, 430] width 110 height 30
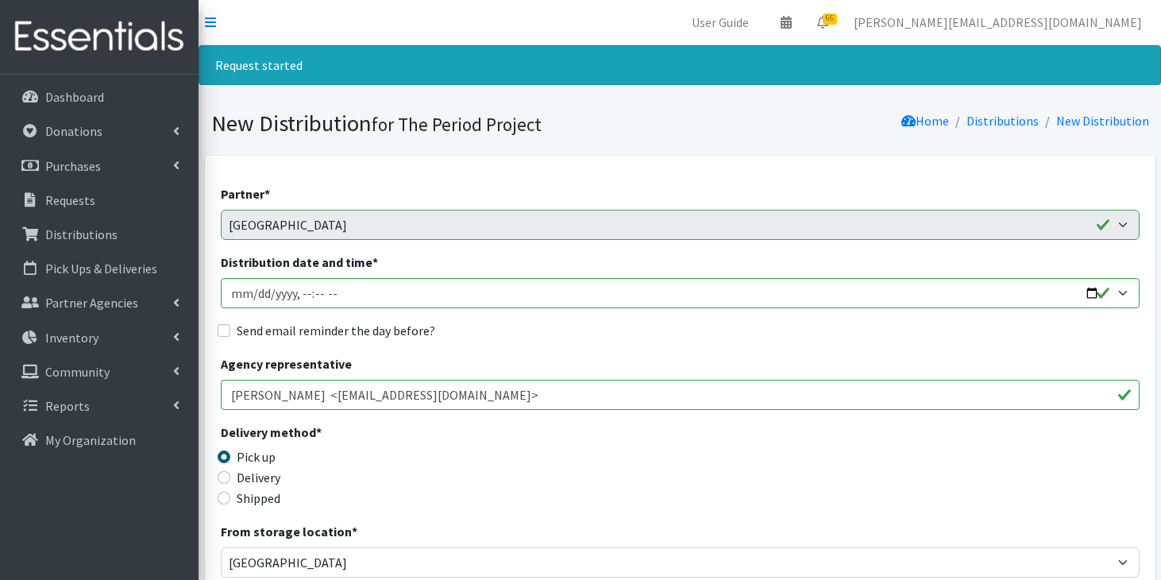
click at [259, 293] on input "Distribution date and time *" at bounding box center [680, 293] width 919 height 30
click at [337, 294] on input "Distribution date and time *" at bounding box center [680, 293] width 919 height 30
type input "[DATE]T11:59"
click at [222, 477] on input "Delivery" at bounding box center [224, 477] width 13 height 13
radio input "true"
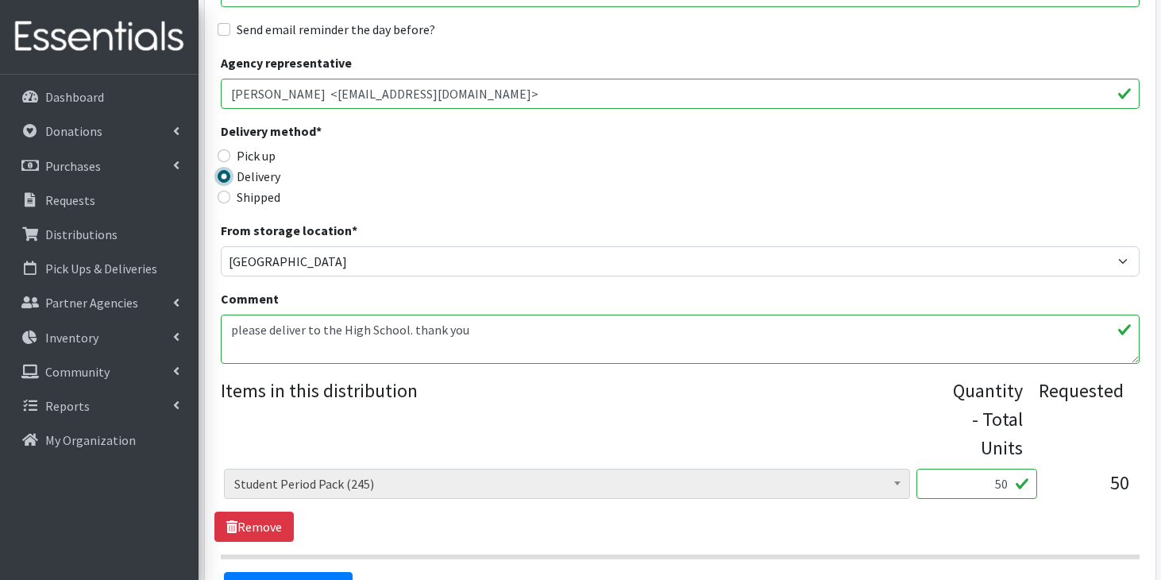
scroll to position [302, 0]
click at [228, 330] on textarea "please deliver to the High School. thank you" at bounding box center [680, 338] width 919 height 49
type textarea "70 packs for MS and 70 for HS delivered 9/11/25please deliver to the High Schoo…"
click at [1008, 477] on input "50" at bounding box center [976, 483] width 121 height 30
type input "5"
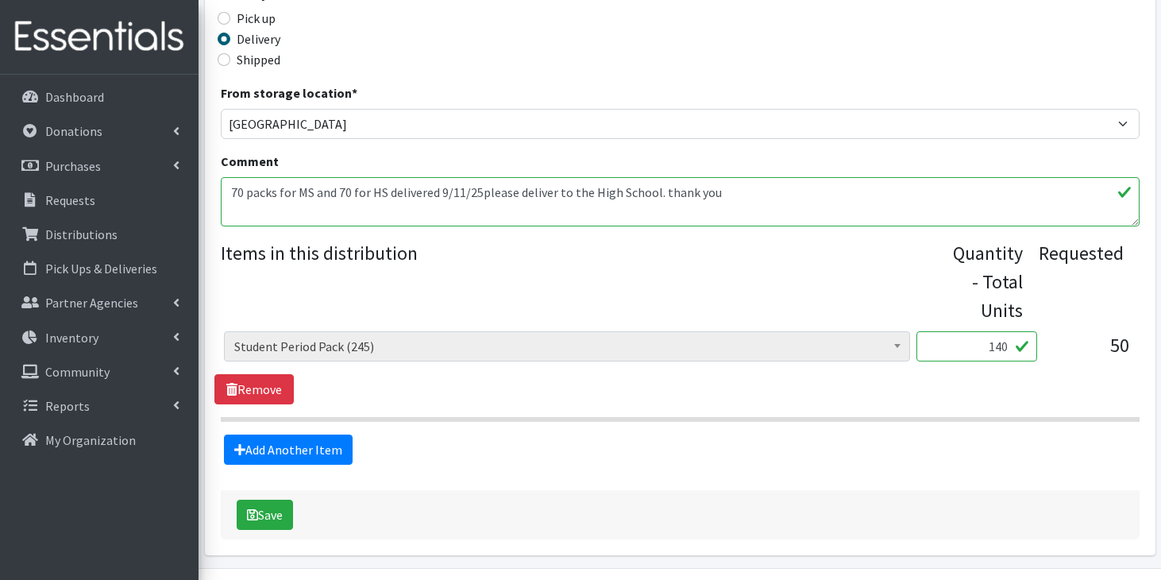
scroll to position [485, 0]
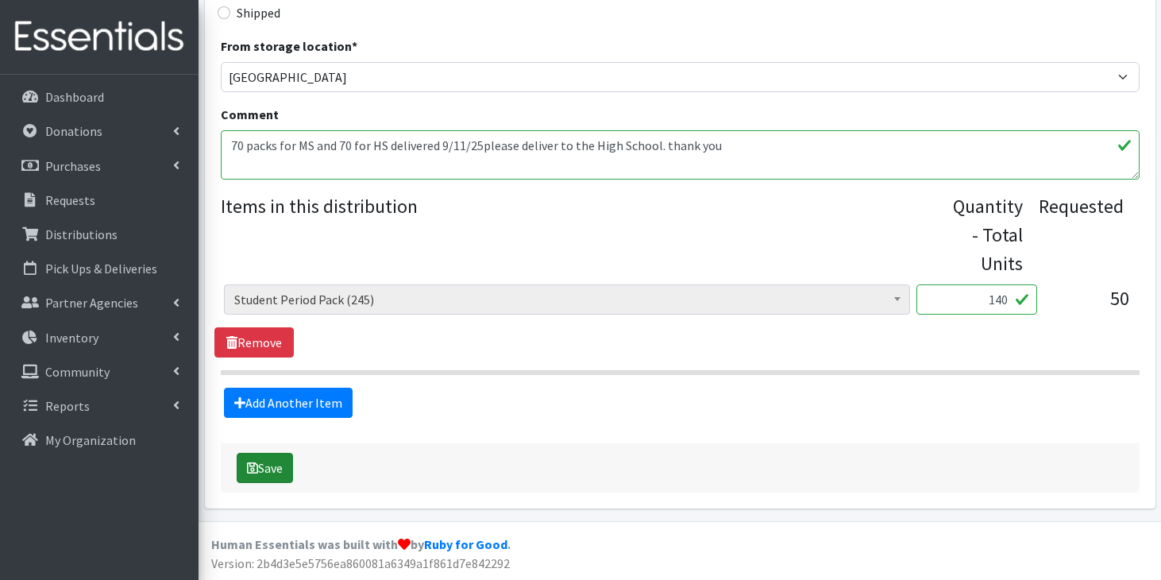
type input "140"
click at [276, 467] on button "Save" at bounding box center [265, 468] width 56 height 30
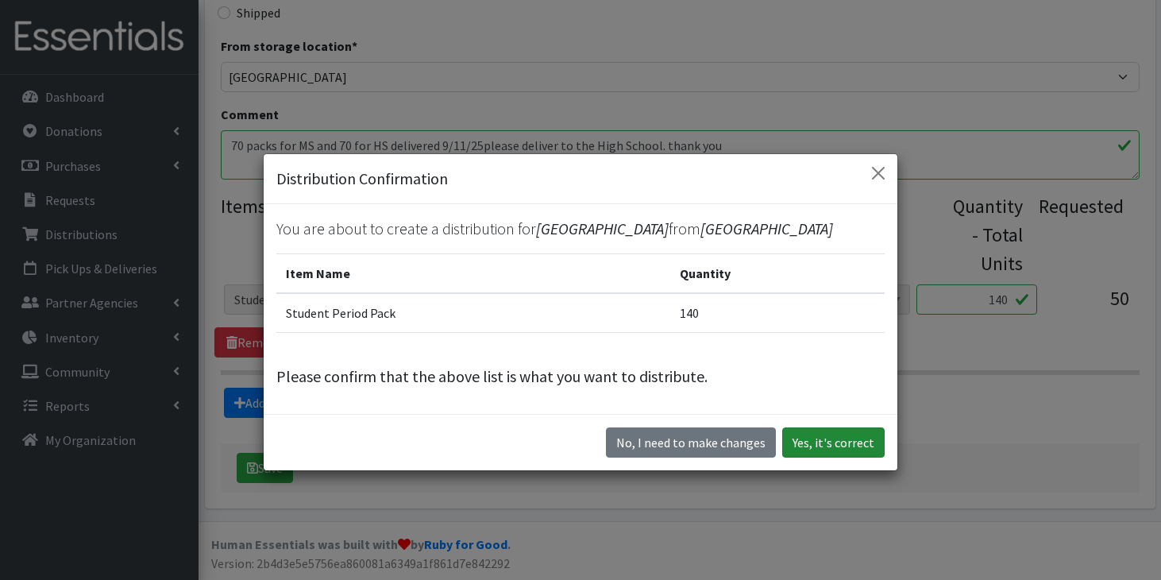
click at [838, 445] on button "Yes, it's correct" at bounding box center [833, 442] width 102 height 30
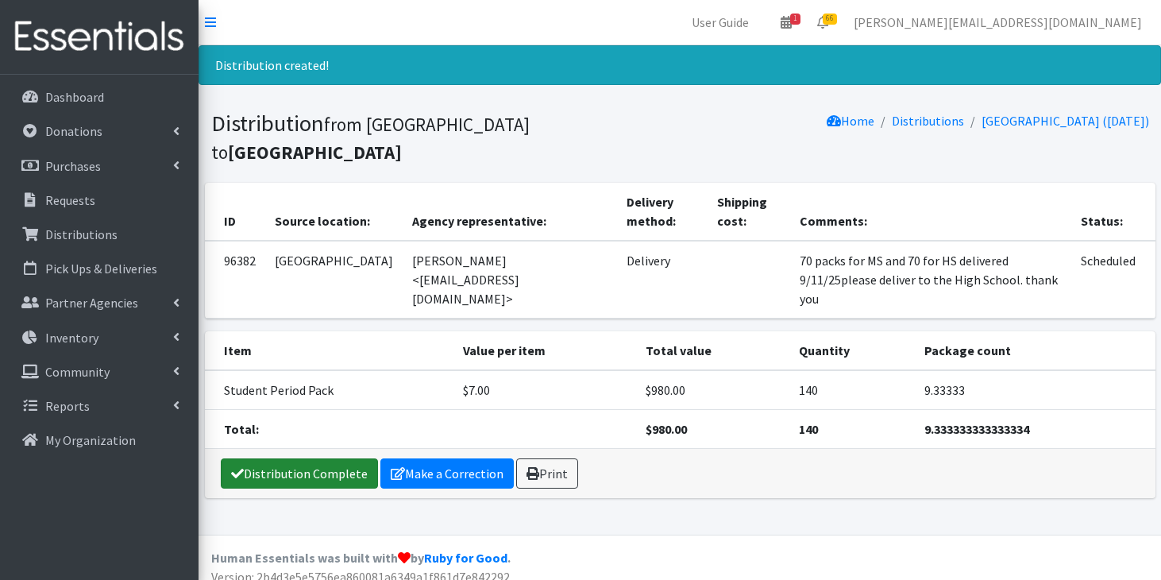
click at [286, 458] on link "Distribution Complete" at bounding box center [299, 473] width 157 height 30
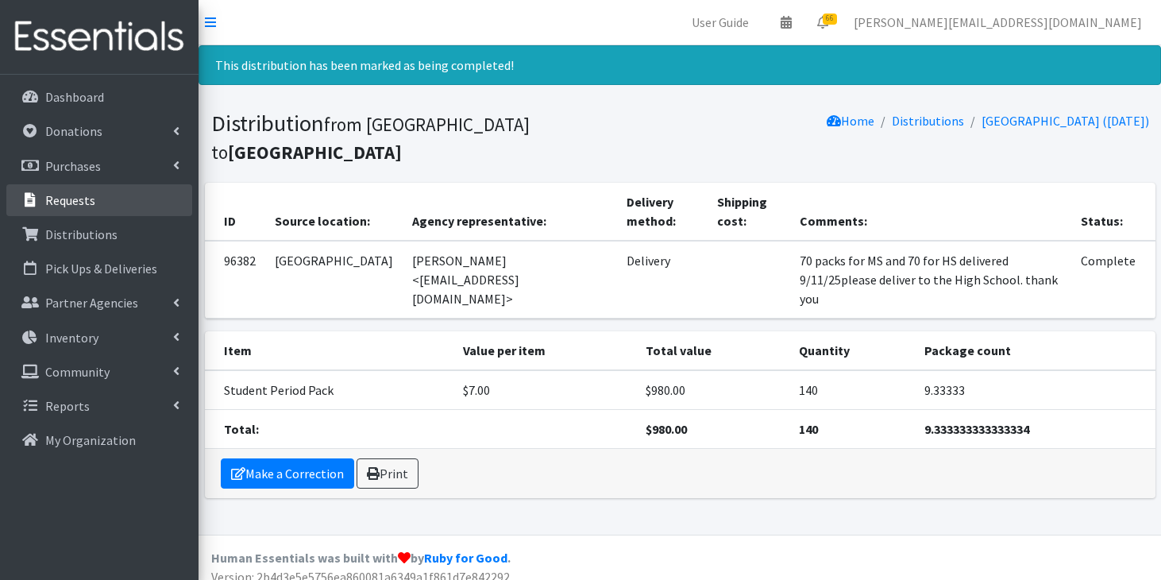
click at [81, 206] on p "Requests" at bounding box center [70, 200] width 50 height 16
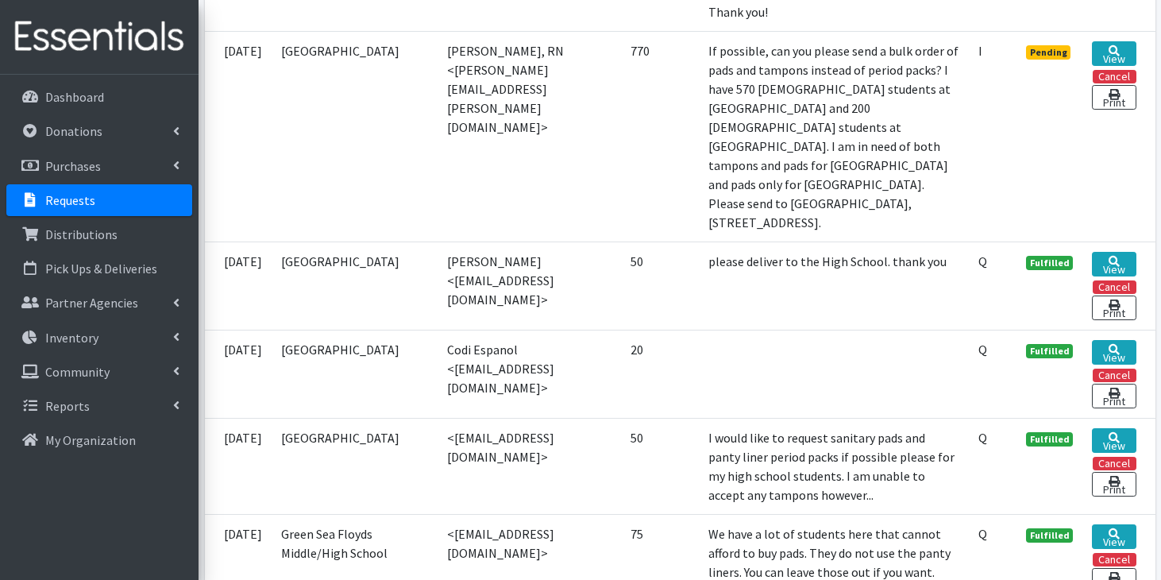
scroll to position [1288, 0]
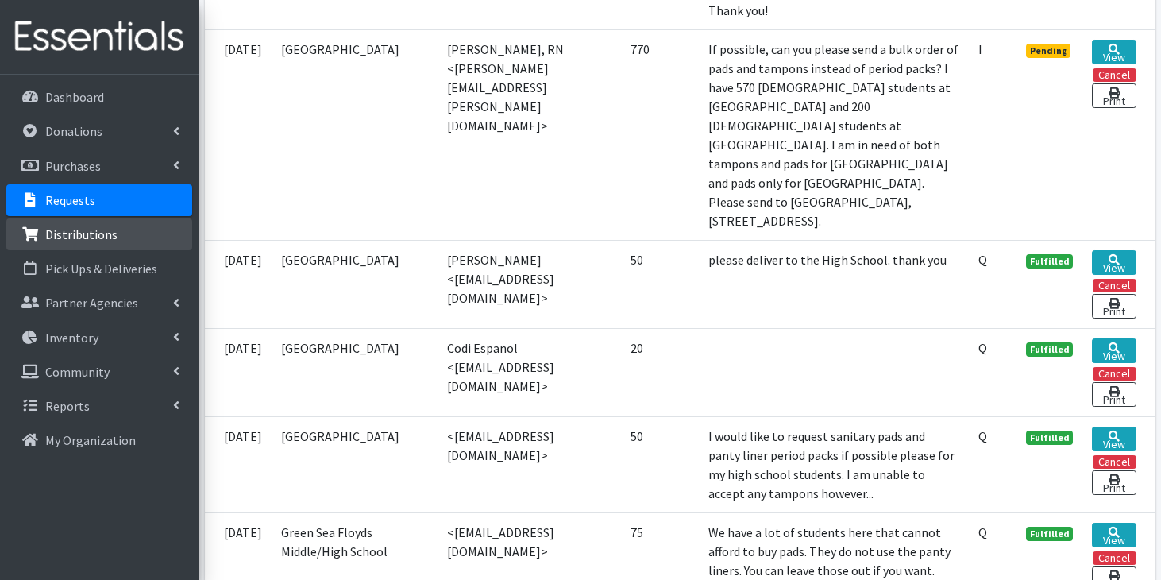
click at [115, 238] on link "Distributions" at bounding box center [99, 234] width 186 height 32
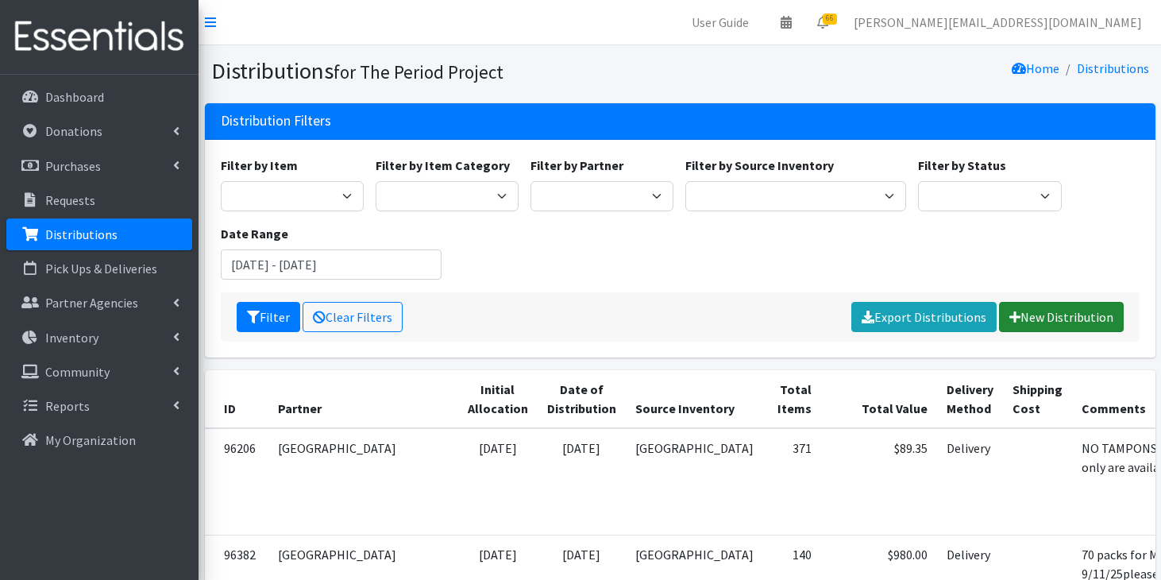
click at [1051, 304] on link "New Distribution" at bounding box center [1061, 317] width 125 height 30
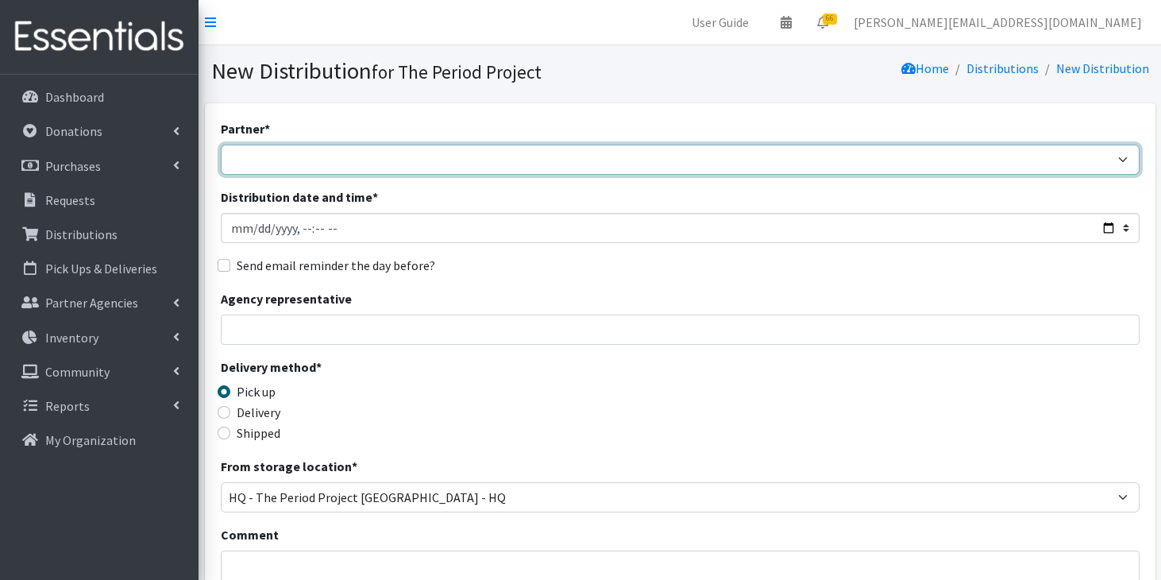
click at [500, 161] on select "AAST Abbeville County Library System [GEOGRAPHIC_DATA] [GEOGRAPHIC_DATA] [PERSO…" at bounding box center [680, 160] width 919 height 30
select select "4781"
click at [221, 145] on select "AAST Abbeville County Library System [GEOGRAPHIC_DATA] [GEOGRAPHIC_DATA] [PERSO…" at bounding box center [680, 160] width 919 height 30
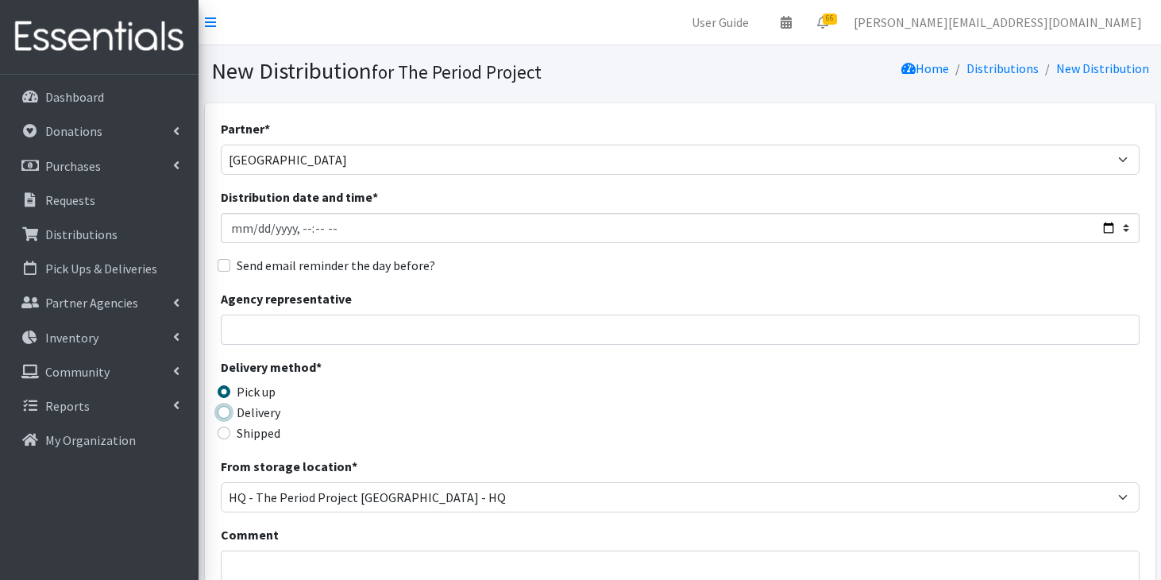
click at [223, 415] on input "Delivery" at bounding box center [224, 412] width 13 height 13
radio input "true"
click at [257, 230] on input "Distribution date and time *" at bounding box center [680, 228] width 919 height 30
click at [337, 226] on input "Distribution date and time *" at bounding box center [680, 228] width 919 height 30
type input "[DATE]T11:59"
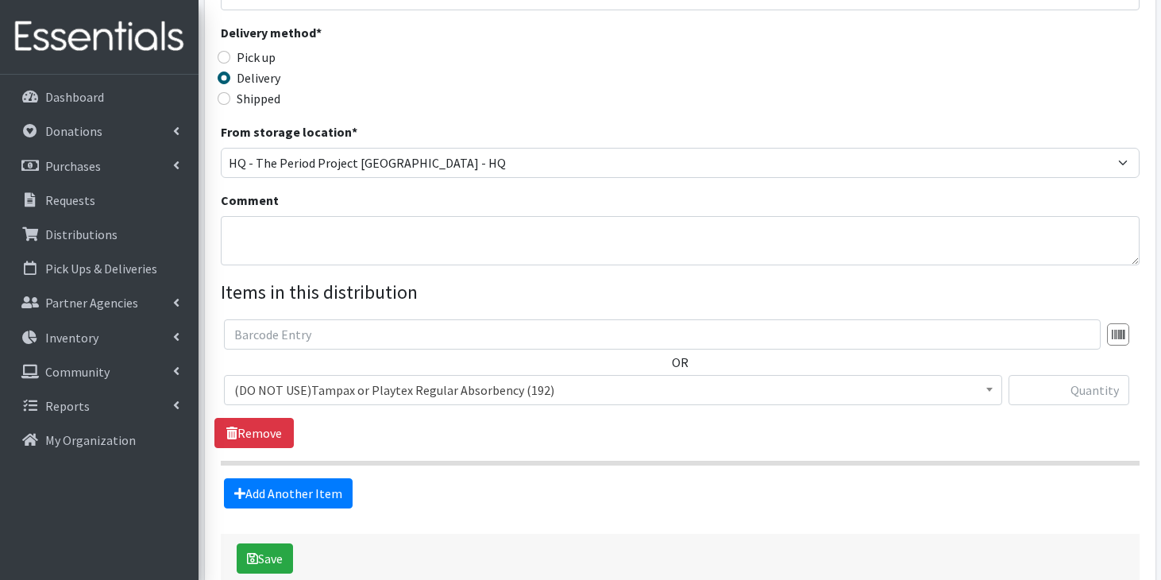
scroll to position [345, 0]
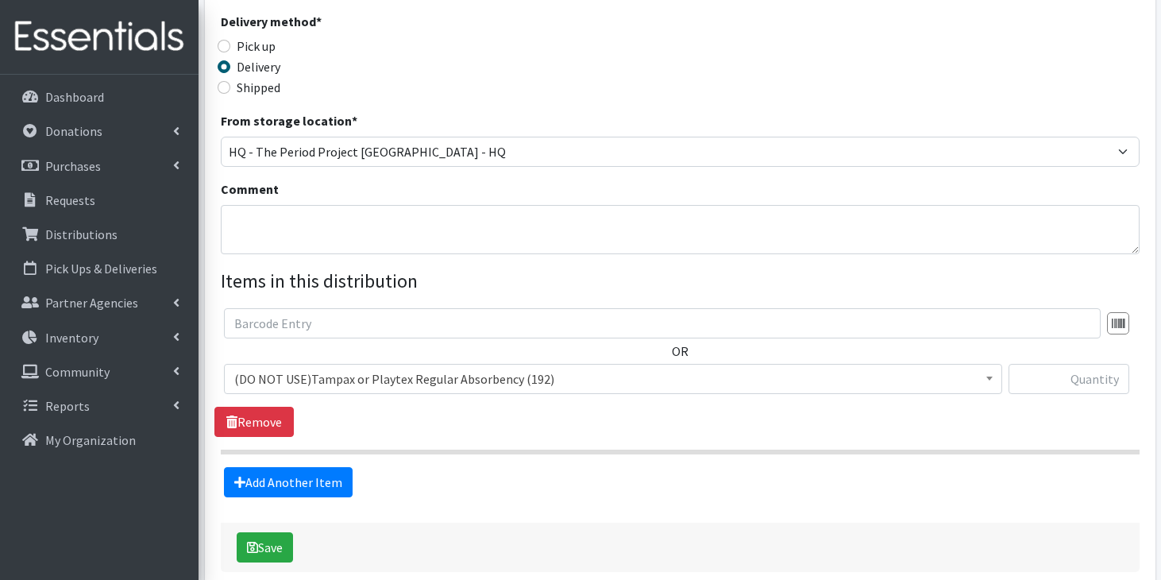
click at [378, 254] on div "Partner * AAST [GEOGRAPHIC_DATA] System [GEOGRAPHIC_DATA] [GEOGRAPHIC_DATA] [PE…" at bounding box center [680, 135] width 919 height 723
click at [387, 228] on textarea "Comment" at bounding box center [680, 229] width 919 height 49
type textarea "delivered 70 S packs to Loris Middle on 9/11/25"
click at [303, 380] on span "(DO NOT USE)Tampax or Playtex Regular Absorbency (192)" at bounding box center [613, 379] width 758 height 22
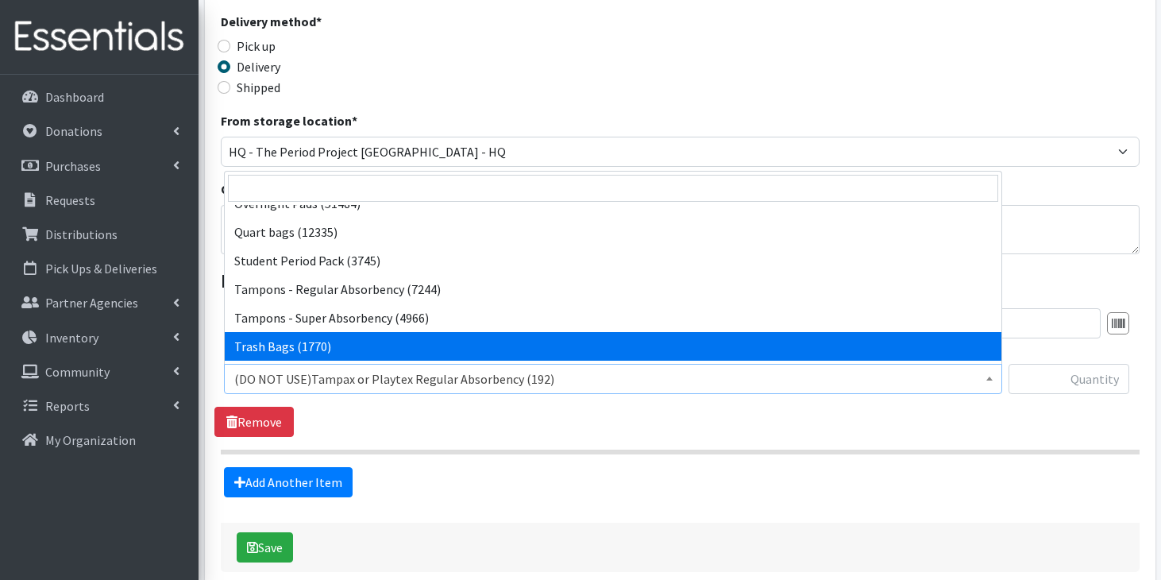
scroll to position [1475, 0]
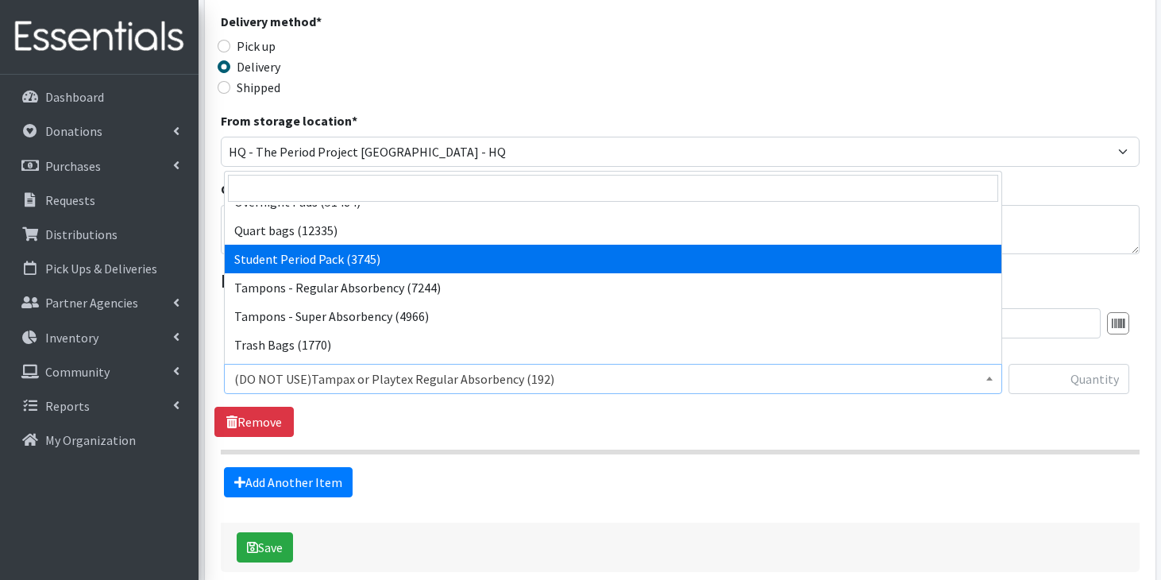
select select "7757"
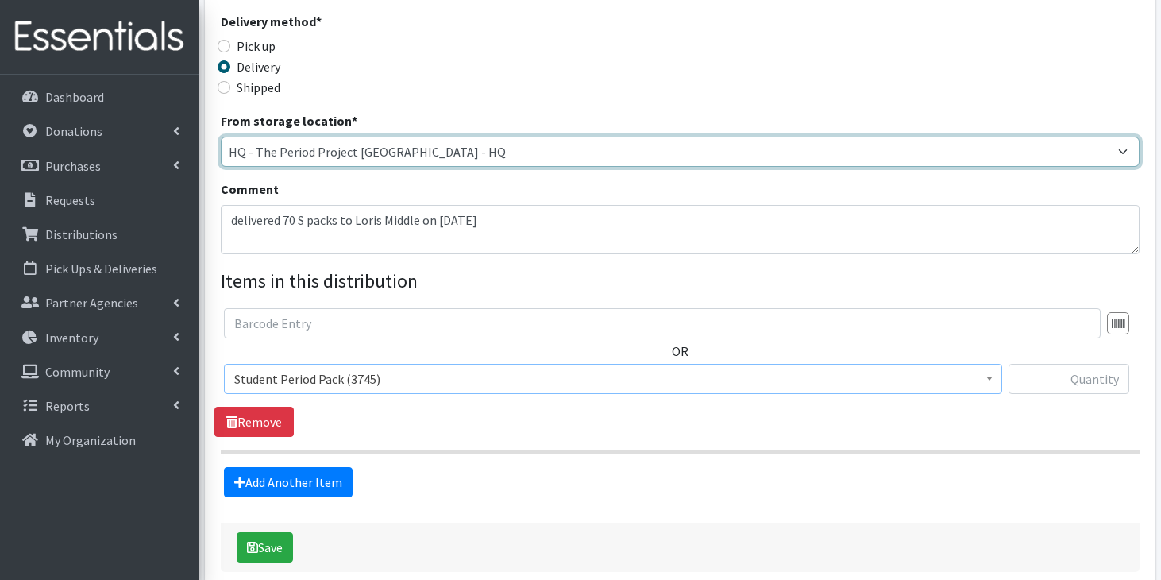
click at [426, 155] on select "Anderson HPP Atlanta, GA Charleston Charlotte Clemson University Columbia chapt…" at bounding box center [680, 152] width 919 height 30
select select "253"
click at [221, 137] on select "Anderson HPP Atlanta, GA Charleston Charlotte Clemson University Columbia chapt…" at bounding box center [680, 152] width 919 height 30
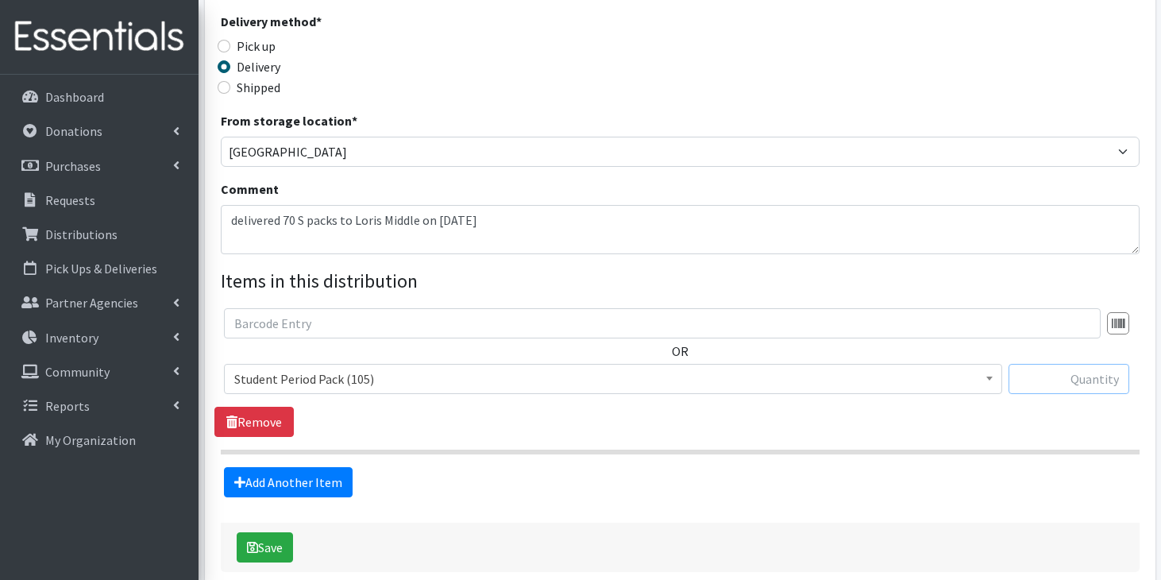
click at [1094, 388] on input "text" at bounding box center [1069, 379] width 121 height 30
type input "70"
click at [664, 437] on section "OR (DO NOT USE)Tampax or Playtex Regular Absorbency (315) (GREENWOOD) Adult Pac…" at bounding box center [680, 381] width 919 height 146
click at [268, 543] on button "Save" at bounding box center [265, 547] width 56 height 30
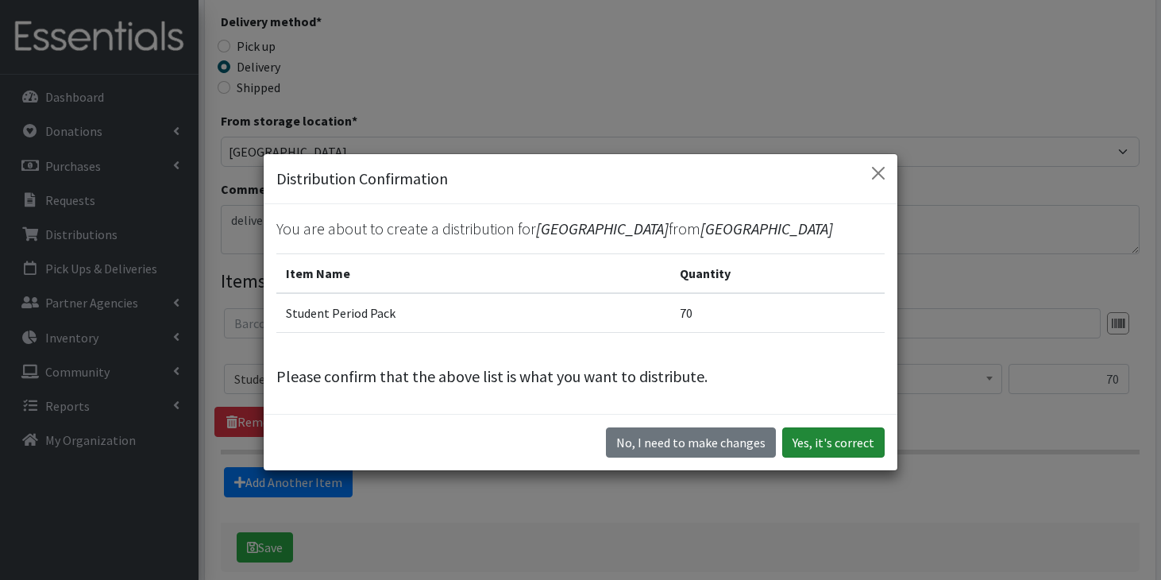
click at [804, 443] on button "Yes, it's correct" at bounding box center [833, 442] width 102 height 30
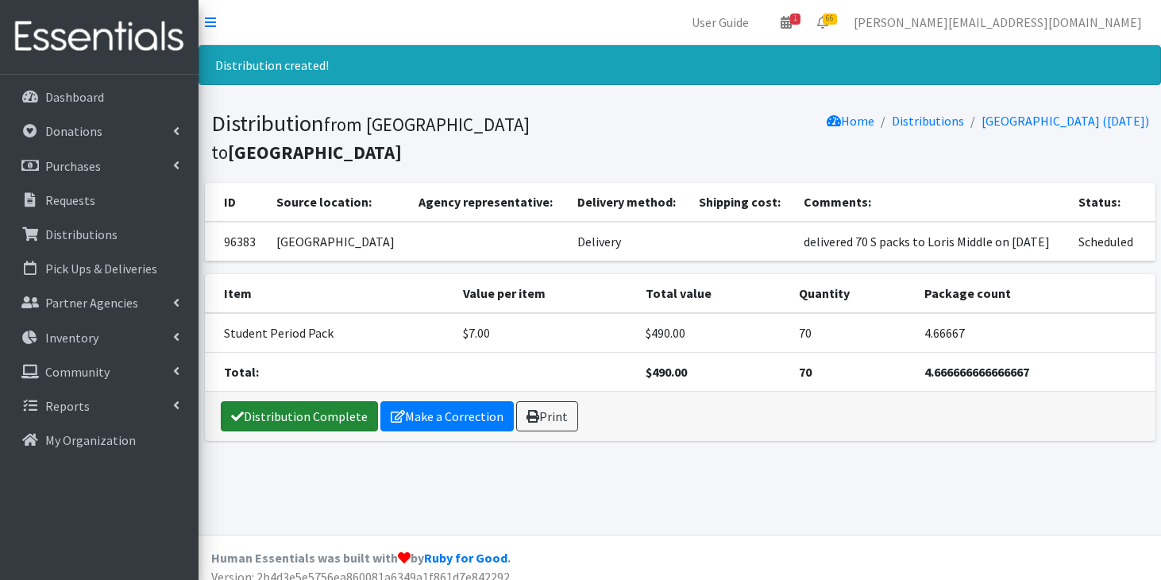
click at [311, 401] on link "Distribution Complete" at bounding box center [299, 416] width 157 height 30
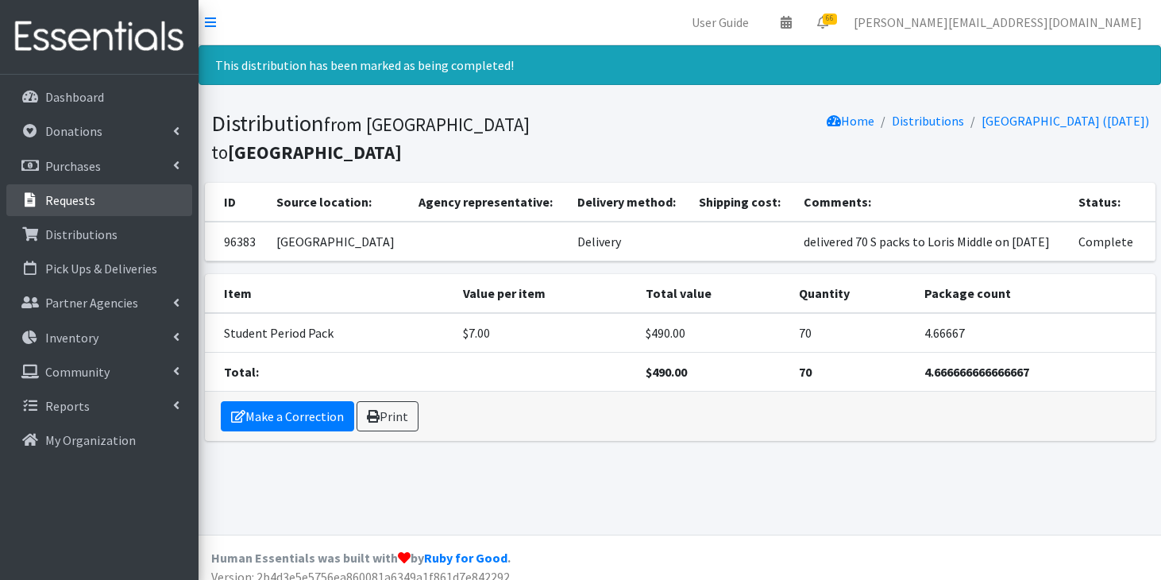
click at [64, 212] on link "Requests" at bounding box center [99, 200] width 186 height 32
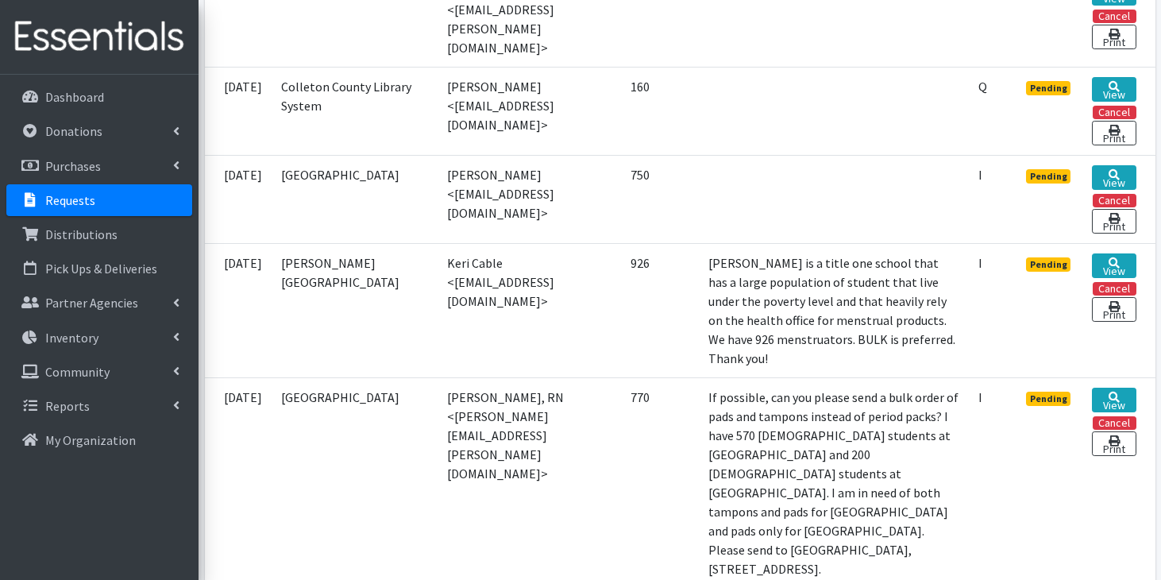
scroll to position [941, 0]
click at [117, 303] on p "Partner Agencies" at bounding box center [91, 303] width 93 height 16
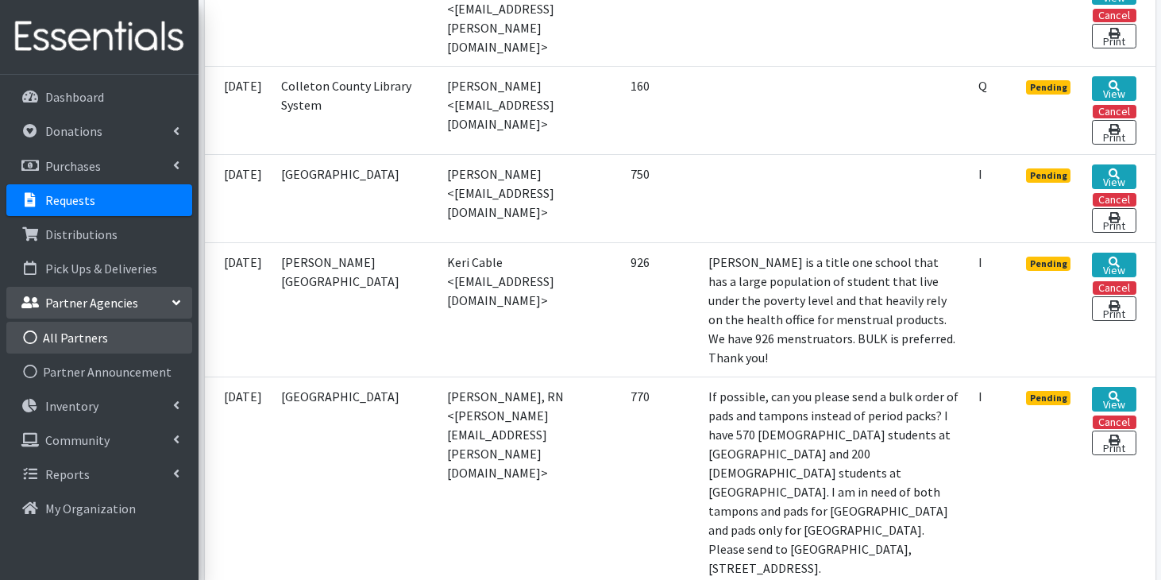
click at [108, 335] on link "All Partners" at bounding box center [99, 338] width 186 height 32
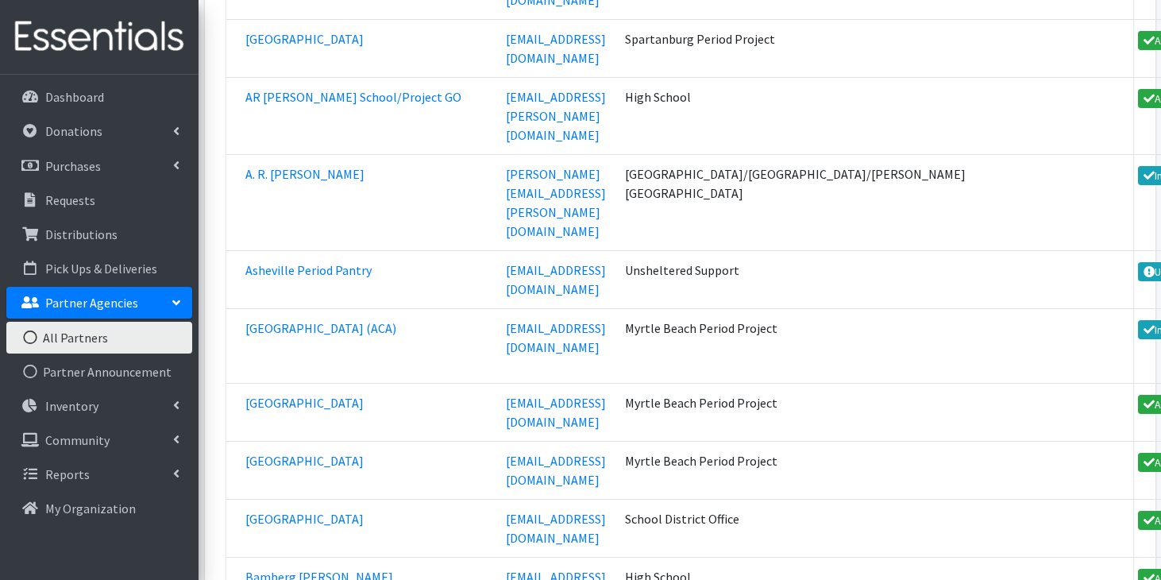
scroll to position [22922, 0]
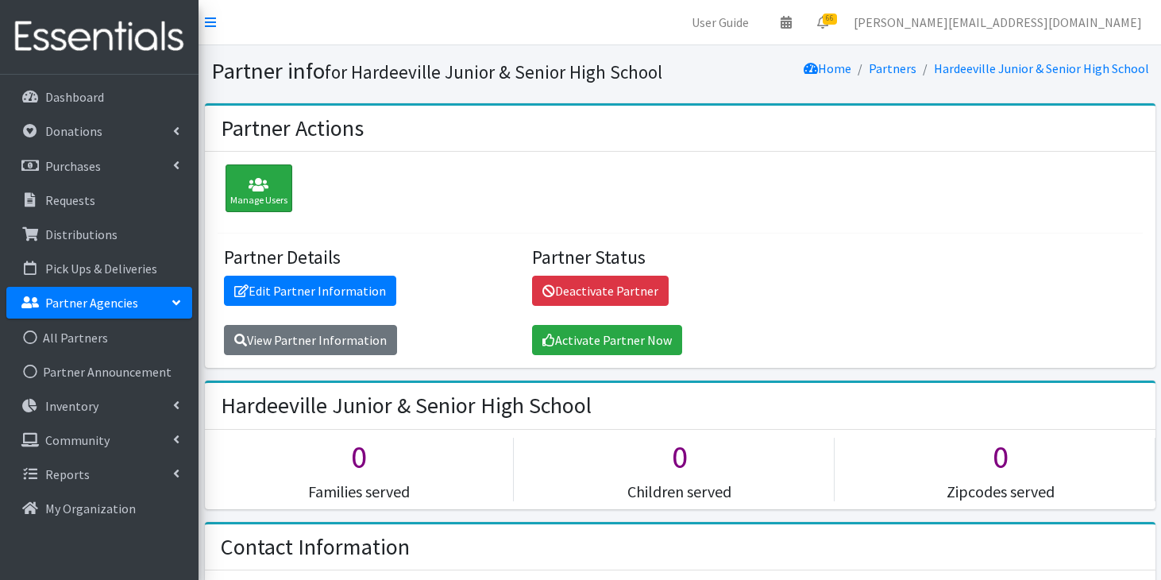
click at [268, 189] on icon at bounding box center [258, 185] width 57 height 16
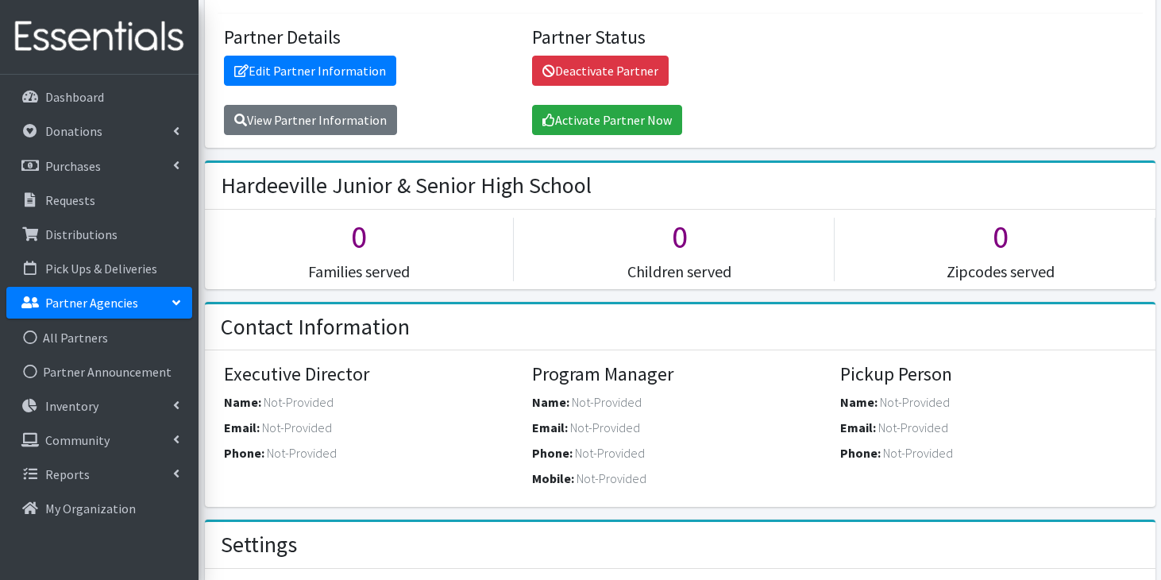
scroll to position [211, 0]
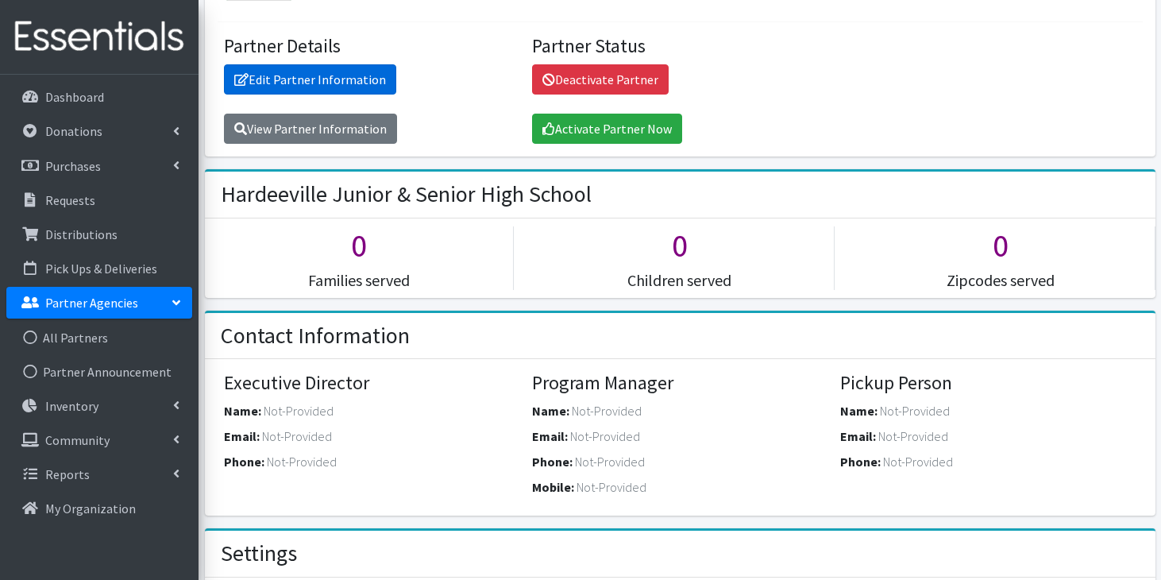
click at [371, 87] on link "Edit Partner Information" at bounding box center [310, 79] width 172 height 30
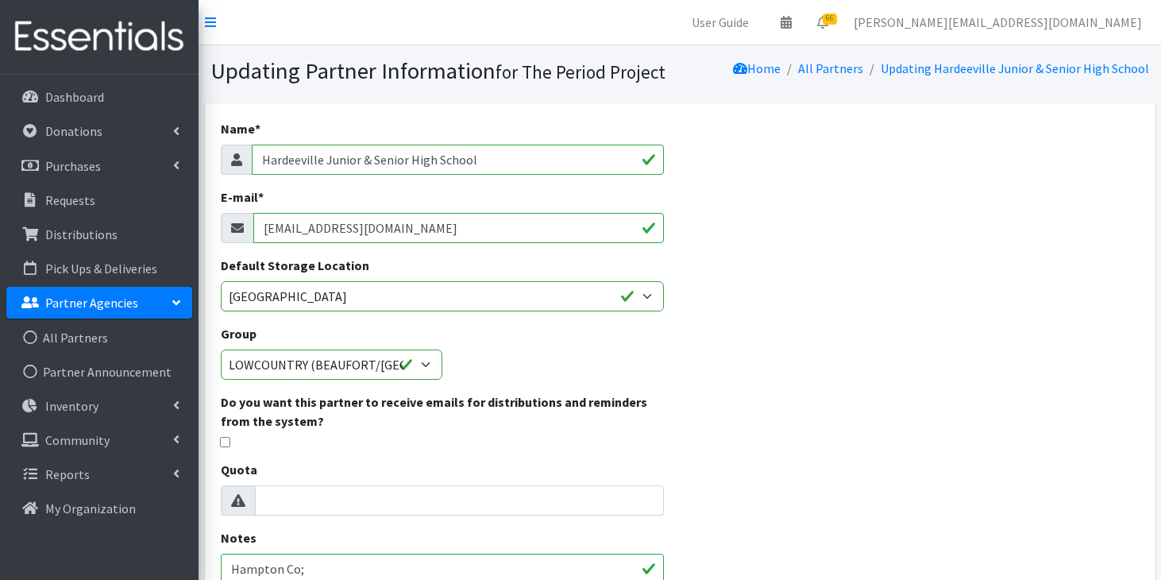
drag, startPoint x: 465, startPoint y: 226, endPoint x: 232, endPoint y: 233, distance: 232.8
click at [232, 233] on div "[EMAIL_ADDRESS][DOMAIN_NAME]" at bounding box center [443, 228] width 444 height 30
paste input "[PERSON_NAME] <[PERSON_NAME][EMAIL_ADDRESS][PERSON_NAME][DOMAIN_NAME]>"
drag, startPoint x: 359, startPoint y: 228, endPoint x: 244, endPoint y: 226, distance: 115.2
click at [244, 226] on div "[PERSON_NAME] <[PERSON_NAME][EMAIL_ADDRESS][PERSON_NAME][DOMAIN_NAME]>" at bounding box center [443, 228] width 444 height 30
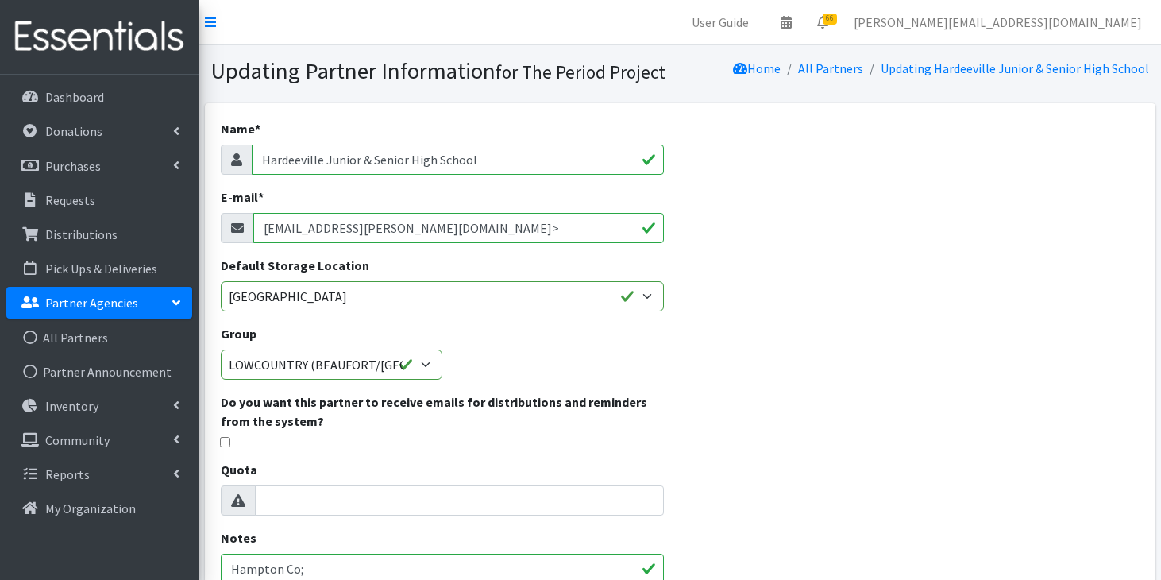
click at [419, 226] on input "[EMAIL_ADDRESS][PERSON_NAME][DOMAIN_NAME]>" at bounding box center [458, 228] width 411 height 30
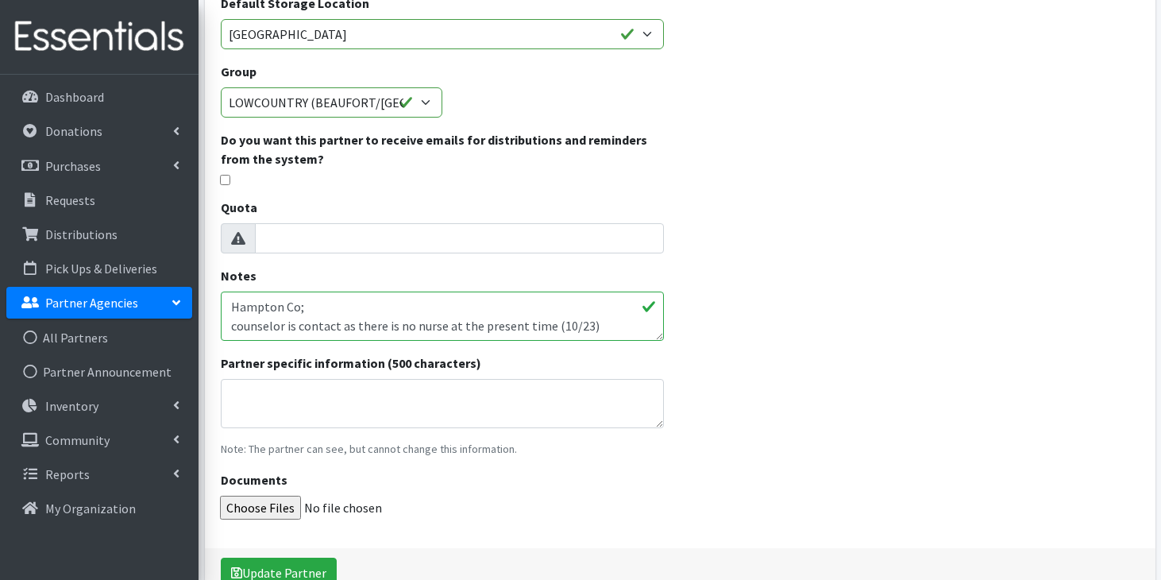
scroll to position [273, 0]
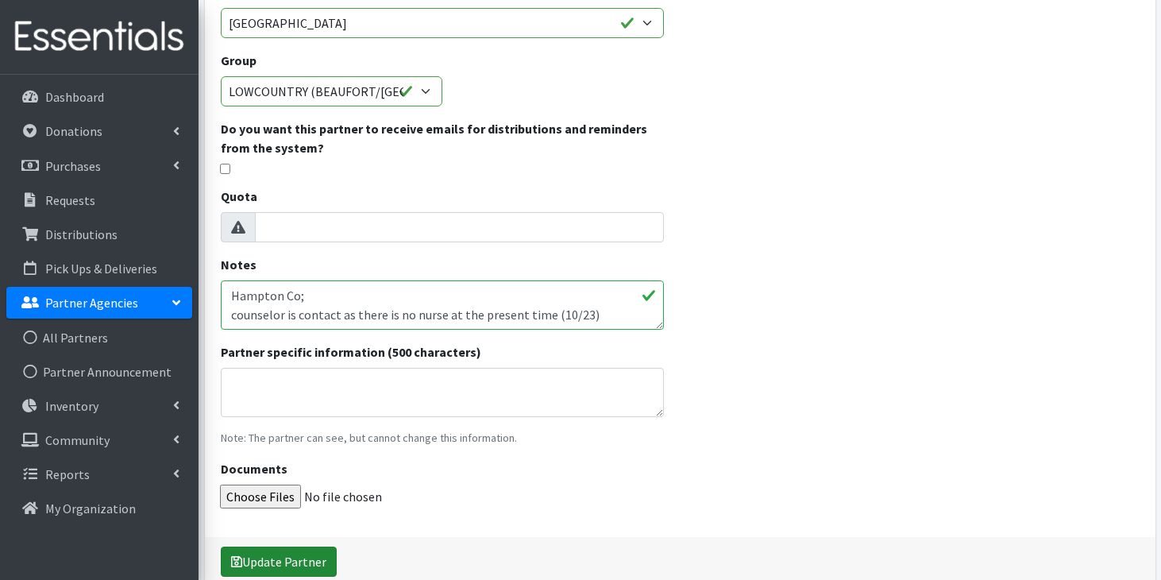
type input "[EMAIL_ADDRESS][PERSON_NAME][DOMAIN_NAME]"
click at [266, 566] on button "Update Partner" at bounding box center [279, 561] width 116 height 30
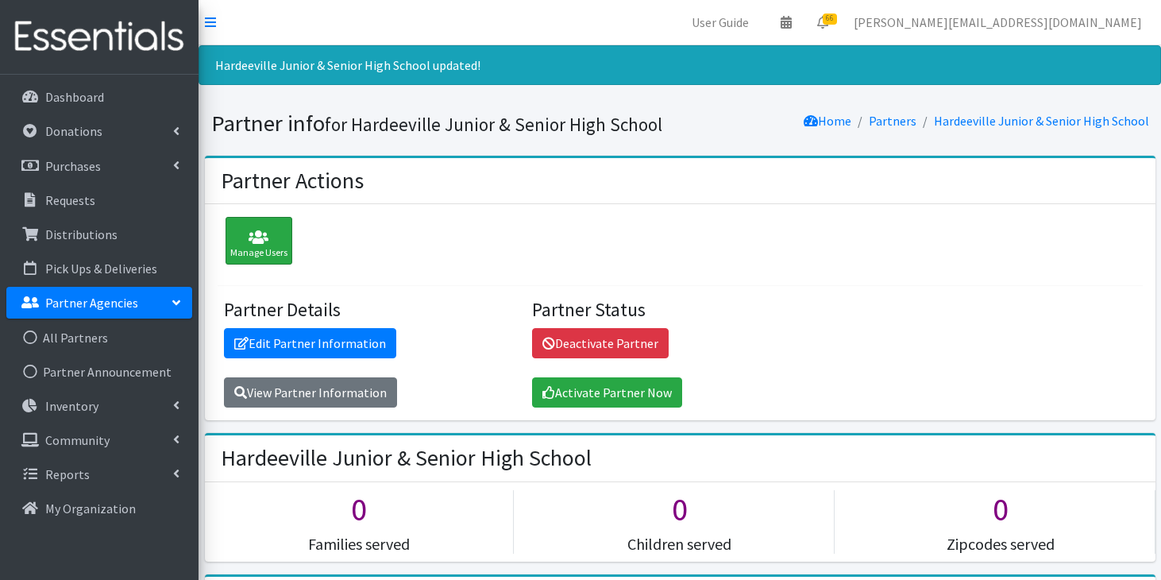
click at [246, 259] on div "Manage Users" at bounding box center [259, 241] width 67 height 48
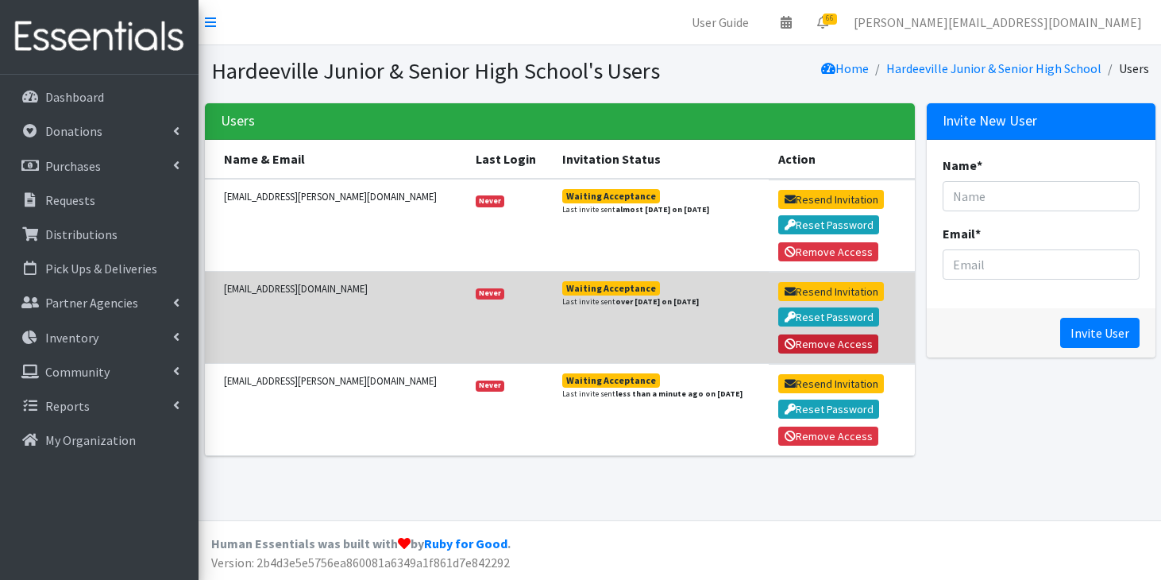
click at [800, 345] on button "Remove Access" at bounding box center [828, 343] width 100 height 19
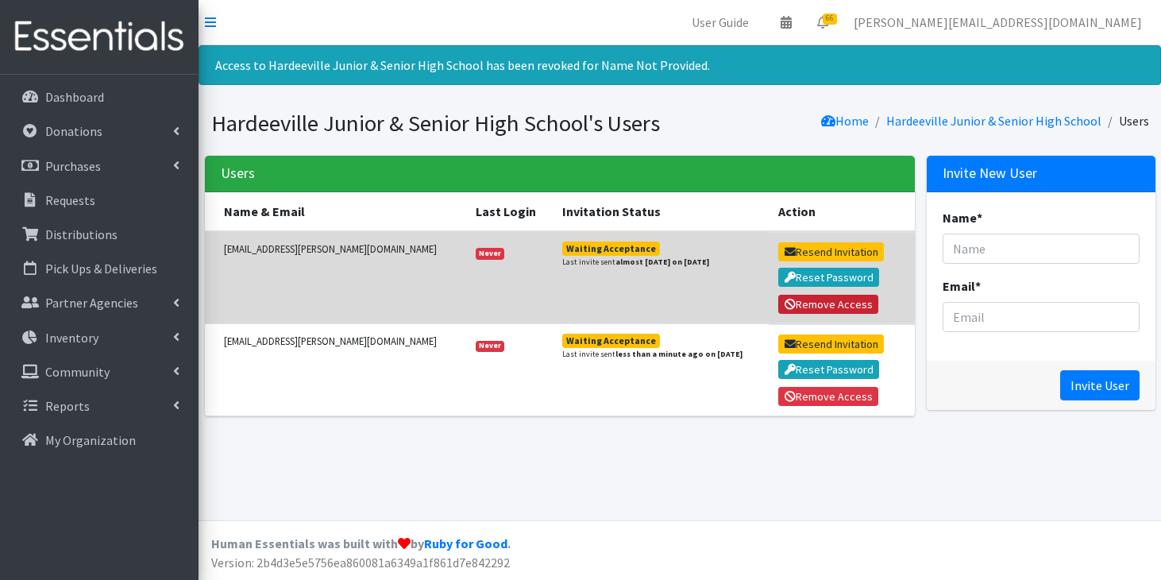
click at [779, 303] on button "Remove Access" at bounding box center [828, 304] width 100 height 19
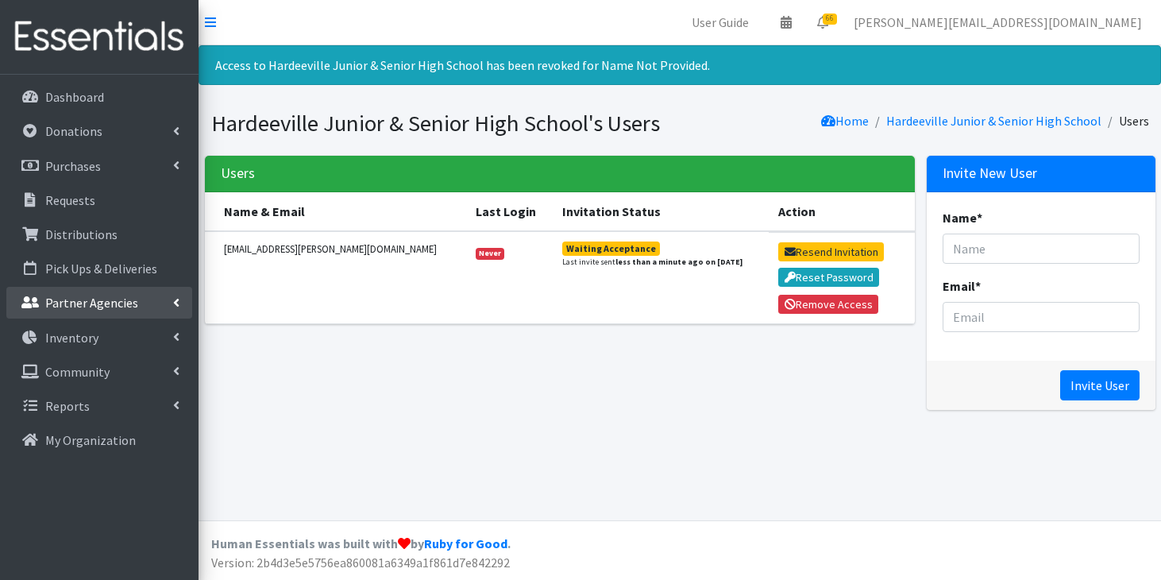
click at [93, 308] on p "Partner Agencies" at bounding box center [91, 303] width 93 height 16
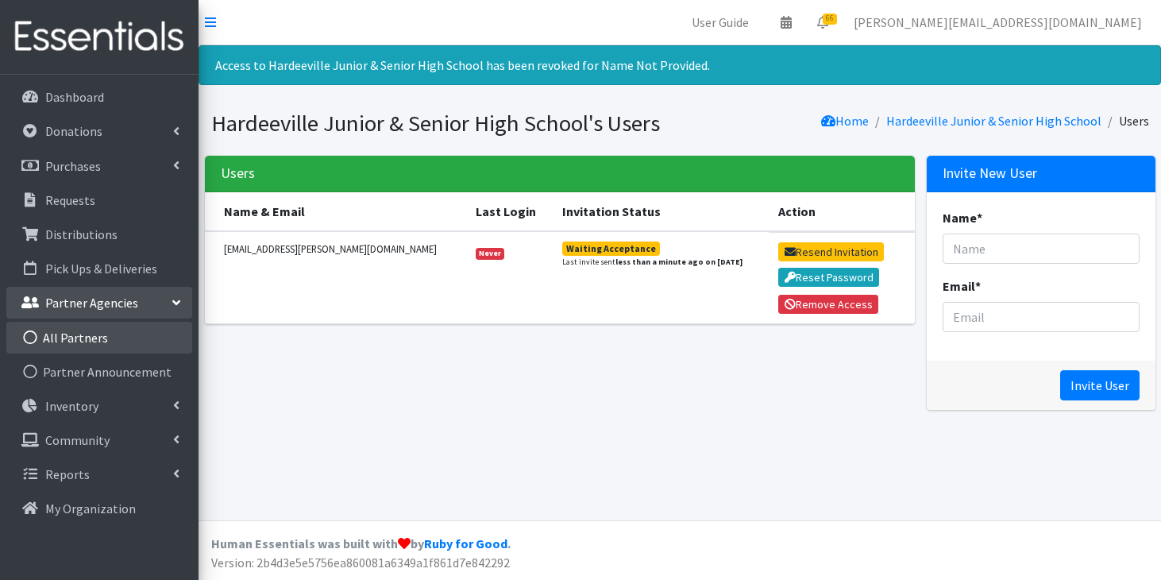
click at [83, 333] on link "All Partners" at bounding box center [99, 338] width 186 height 32
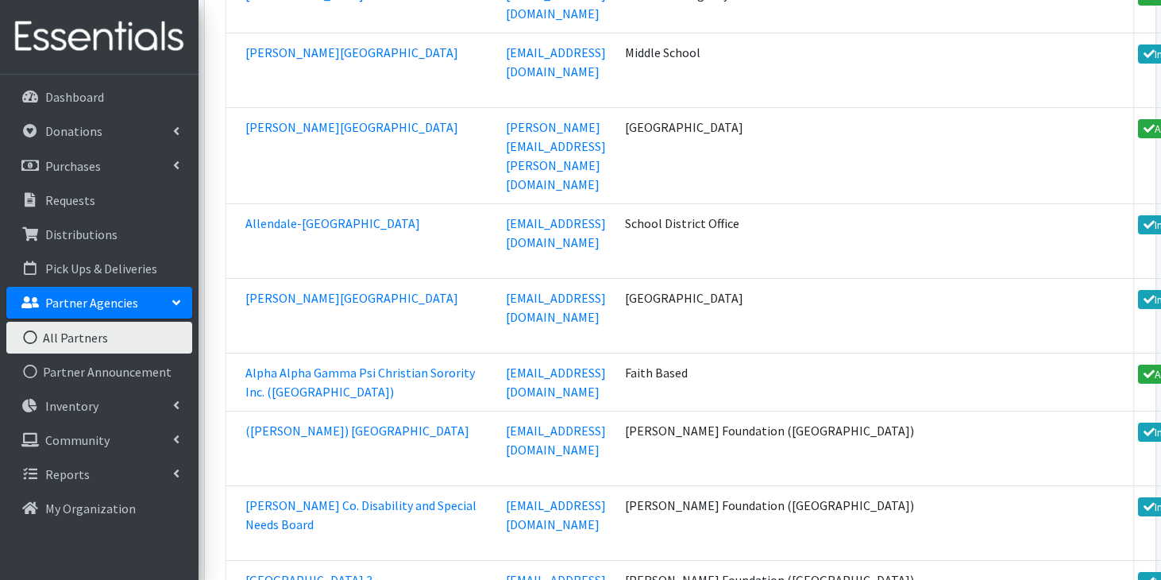
scroll to position [10682, 0]
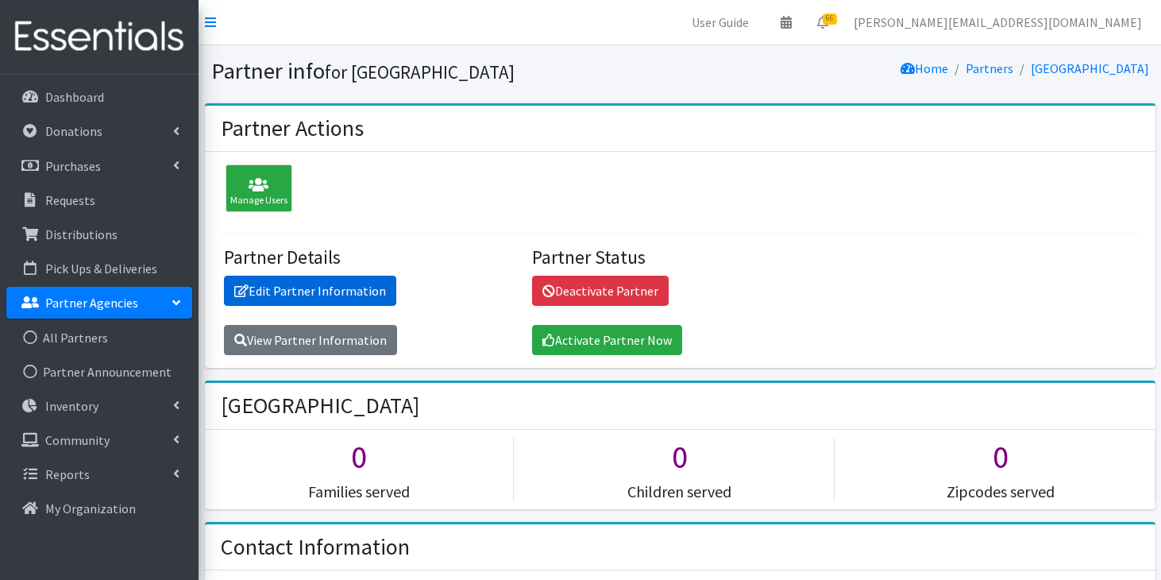
click at [341, 291] on link "Edit Partner Information" at bounding box center [310, 291] width 172 height 30
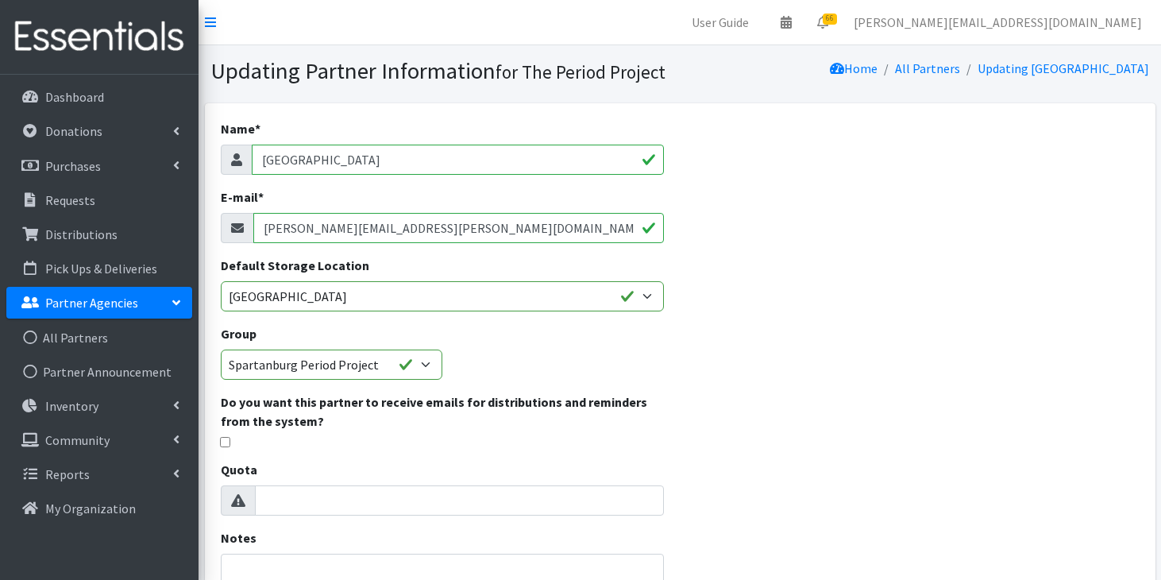
drag, startPoint x: 446, startPoint y: 228, endPoint x: 211, endPoint y: 220, distance: 234.4
click at [211, 220] on div "Name * [GEOGRAPHIC_DATA] E-mail * [PERSON_NAME][EMAIL_ADDRESS][PERSON_NAME][DOM…" at bounding box center [443, 456] width 476 height 707
paste input "[EMAIL_ADDRESS][PERSON_NAME][DOMAIN_NAME]"
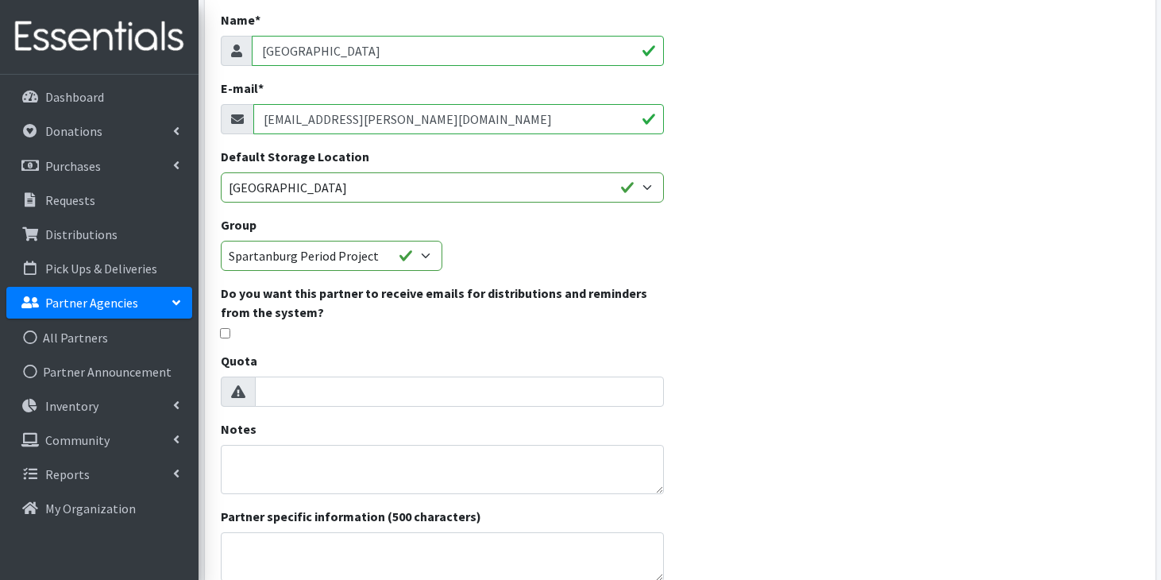
scroll to position [351, 0]
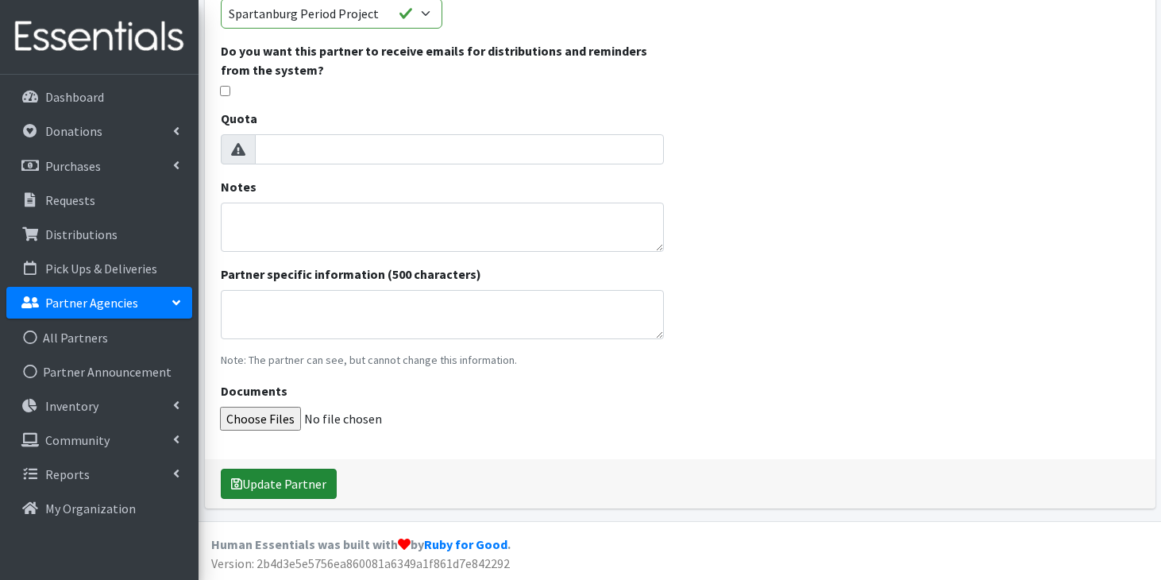
type input "april.hensley@spart2.org"
click at [253, 489] on button "Update Partner" at bounding box center [279, 484] width 116 height 30
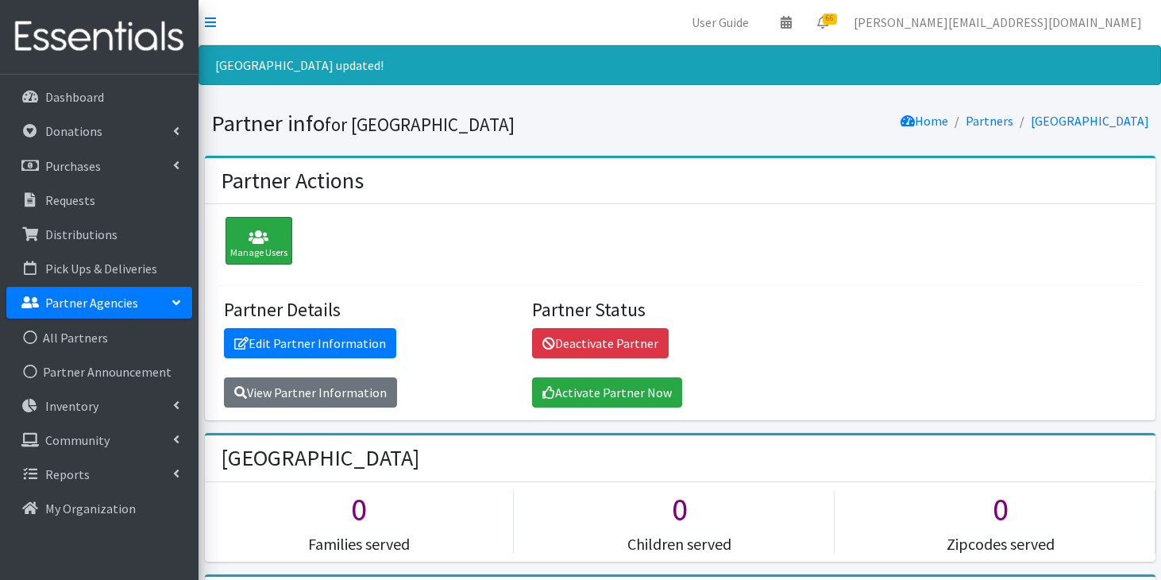
click at [264, 227] on div "Manage Users" at bounding box center [259, 241] width 67 height 48
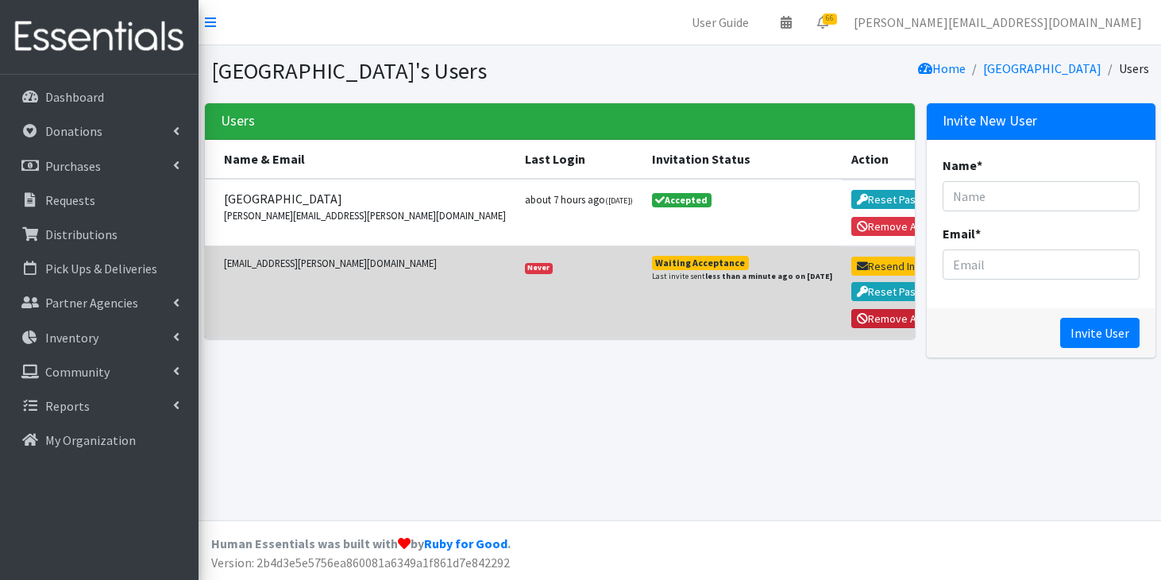
click at [851, 322] on button "Remove Access" at bounding box center [901, 318] width 100 height 19
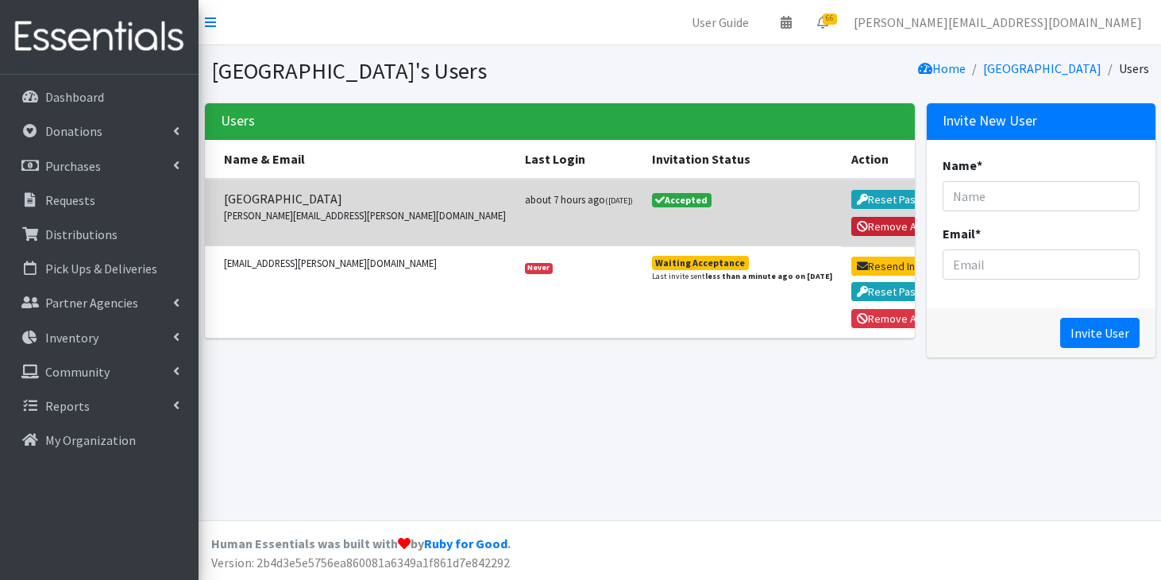
click at [851, 222] on button "Remove Access" at bounding box center [901, 226] width 100 height 19
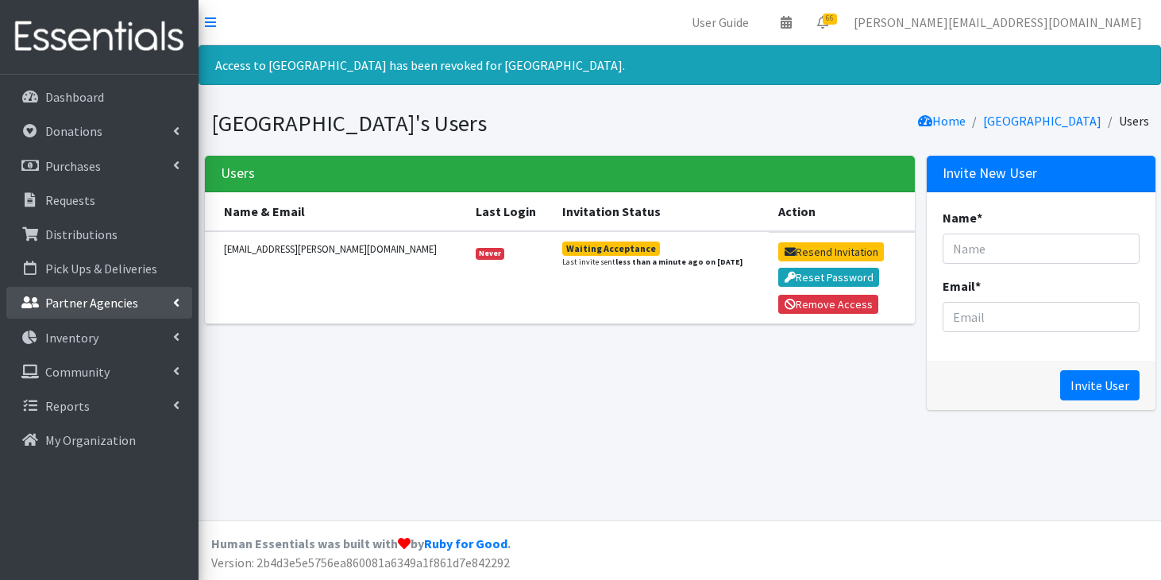
click at [106, 299] on p "Partner Agencies" at bounding box center [91, 303] width 93 height 16
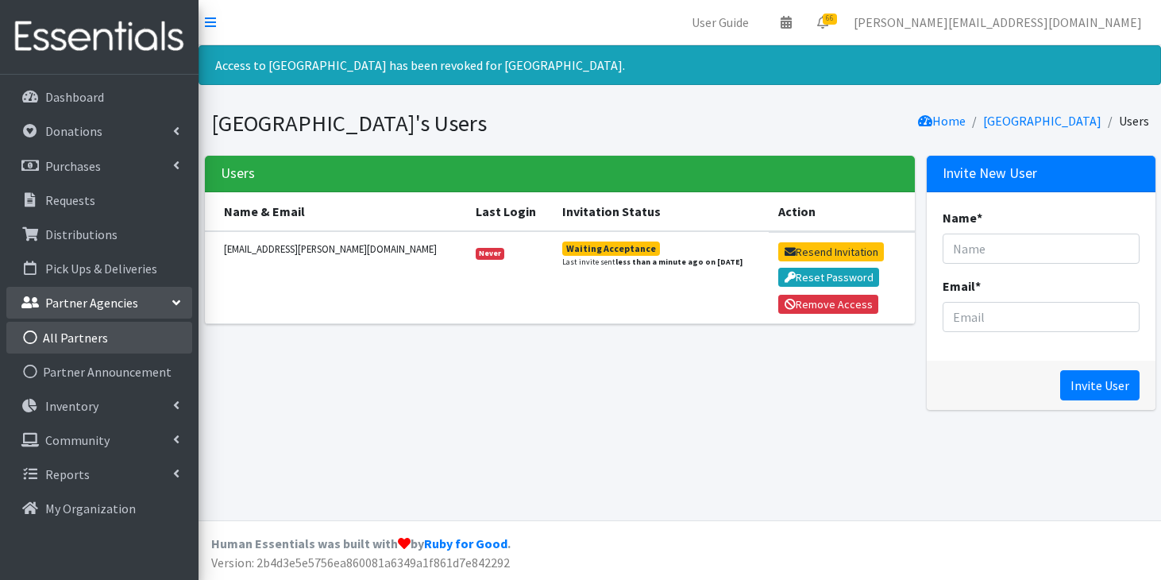
click at [90, 337] on link "All Partners" at bounding box center [99, 338] width 186 height 32
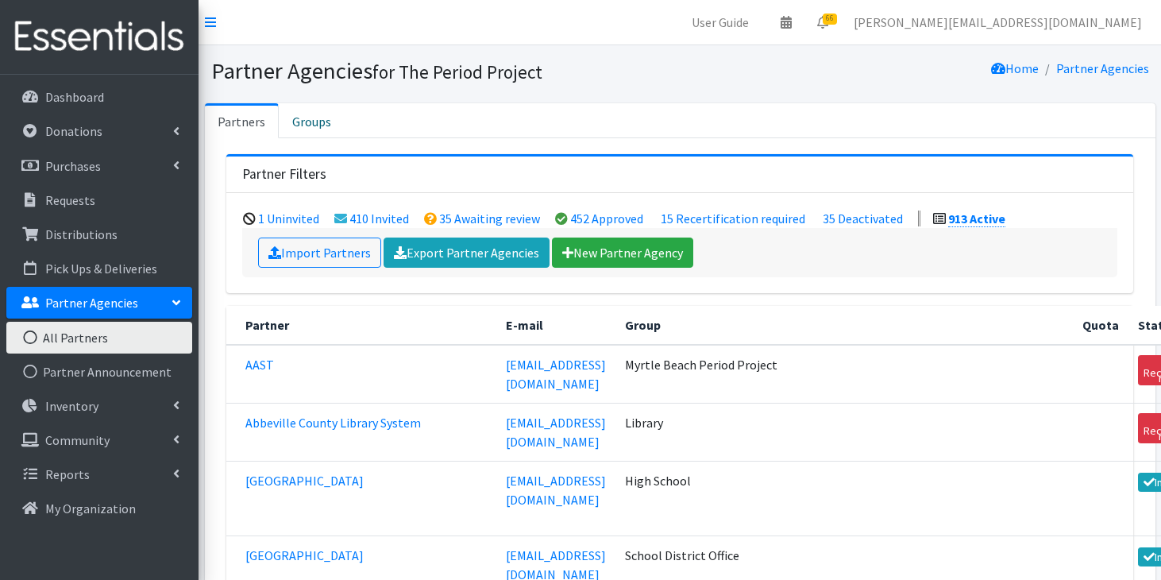
scroll to position [10682, 0]
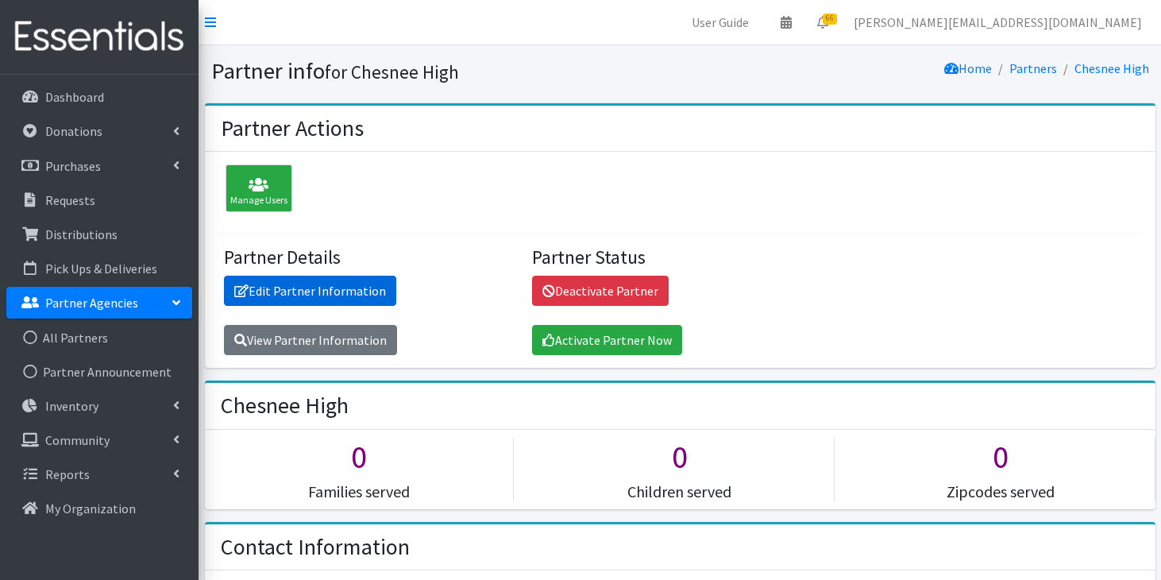
click at [305, 299] on link "Edit Partner Information" at bounding box center [310, 291] width 172 height 30
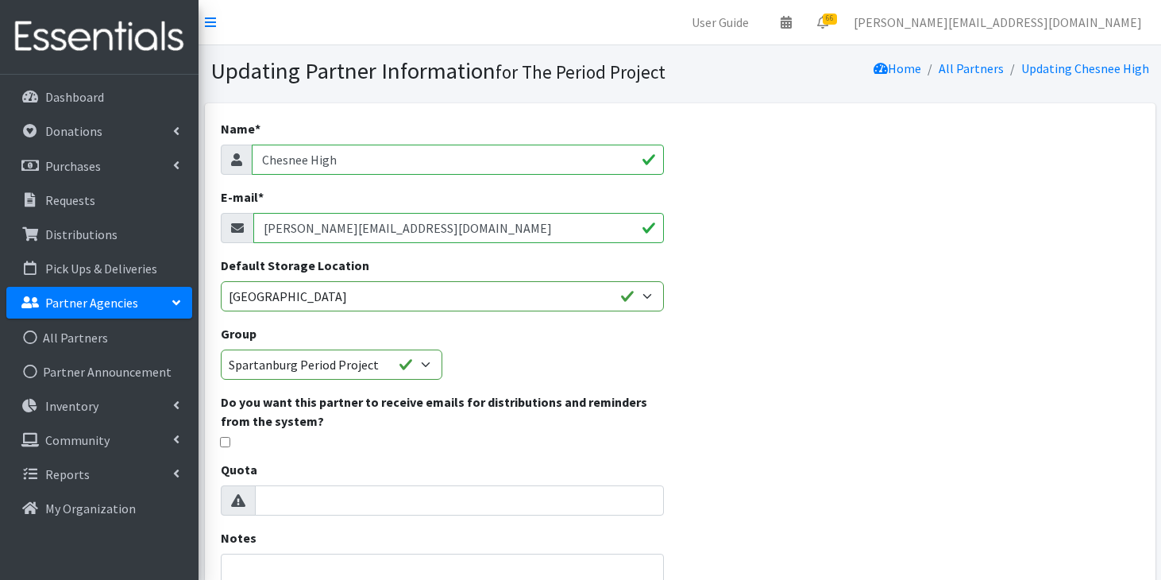
drag, startPoint x: 546, startPoint y: 226, endPoint x: 249, endPoint y: 218, distance: 297.9
click at [249, 218] on div "[PERSON_NAME][EMAIL_ADDRESS][DOMAIN_NAME]" at bounding box center [443, 228] width 444 height 30
paste input "[PERSON_NAME] <[PERSON_NAME][EMAIL_ADDRESS][PERSON_NAME][DOMAIN_NAME]>"
drag, startPoint x: 368, startPoint y: 226, endPoint x: 254, endPoint y: 230, distance: 114.4
click at [254, 230] on input "[PERSON_NAME] <[PERSON_NAME][EMAIL_ADDRESS][PERSON_NAME][DOMAIN_NAME]" at bounding box center [458, 228] width 411 height 30
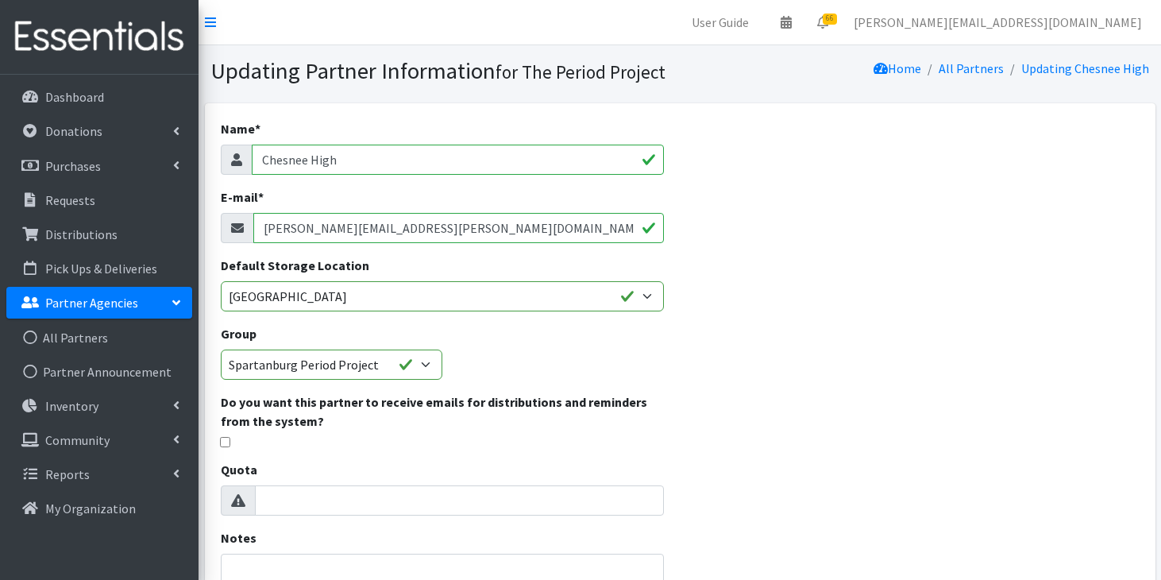
scroll to position [351, 0]
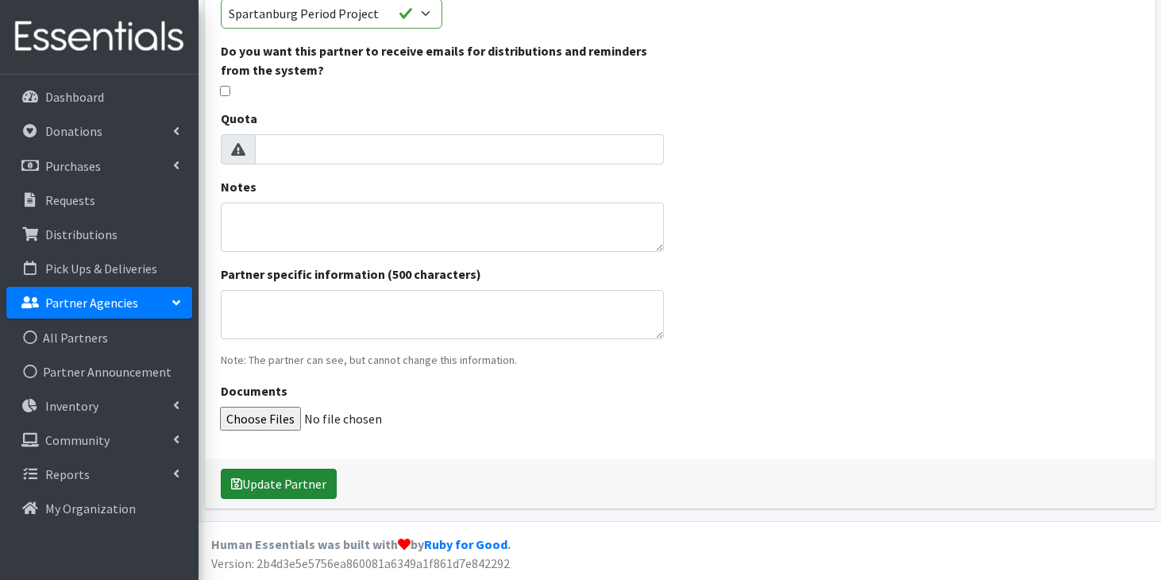
type input "[PERSON_NAME][EMAIL_ADDRESS][PERSON_NAME][DOMAIN_NAME]"
click at [260, 484] on button "Update Partner" at bounding box center [279, 484] width 116 height 30
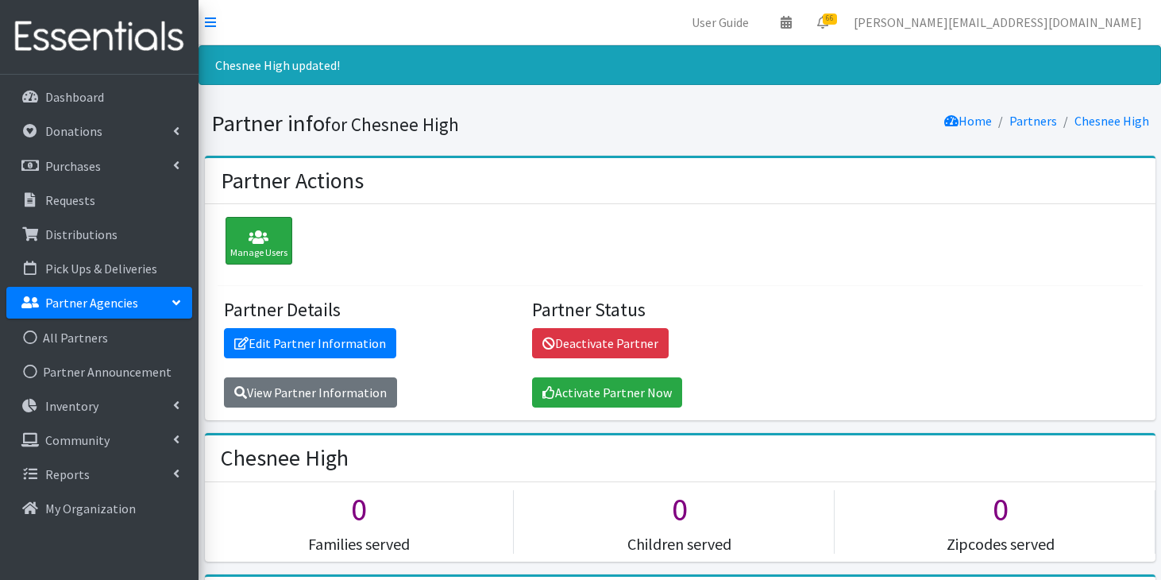
click at [277, 250] on div "Manage Users" at bounding box center [259, 241] width 67 height 48
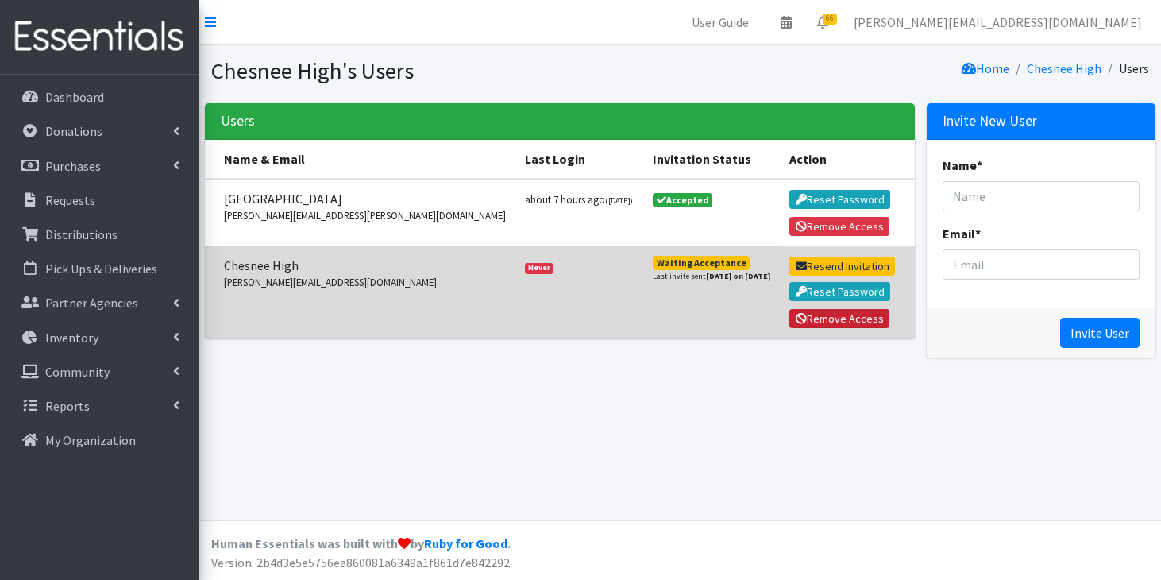
click at [789, 320] on button "Remove Access" at bounding box center [839, 318] width 100 height 19
